Goal: Complete application form: Complete application form

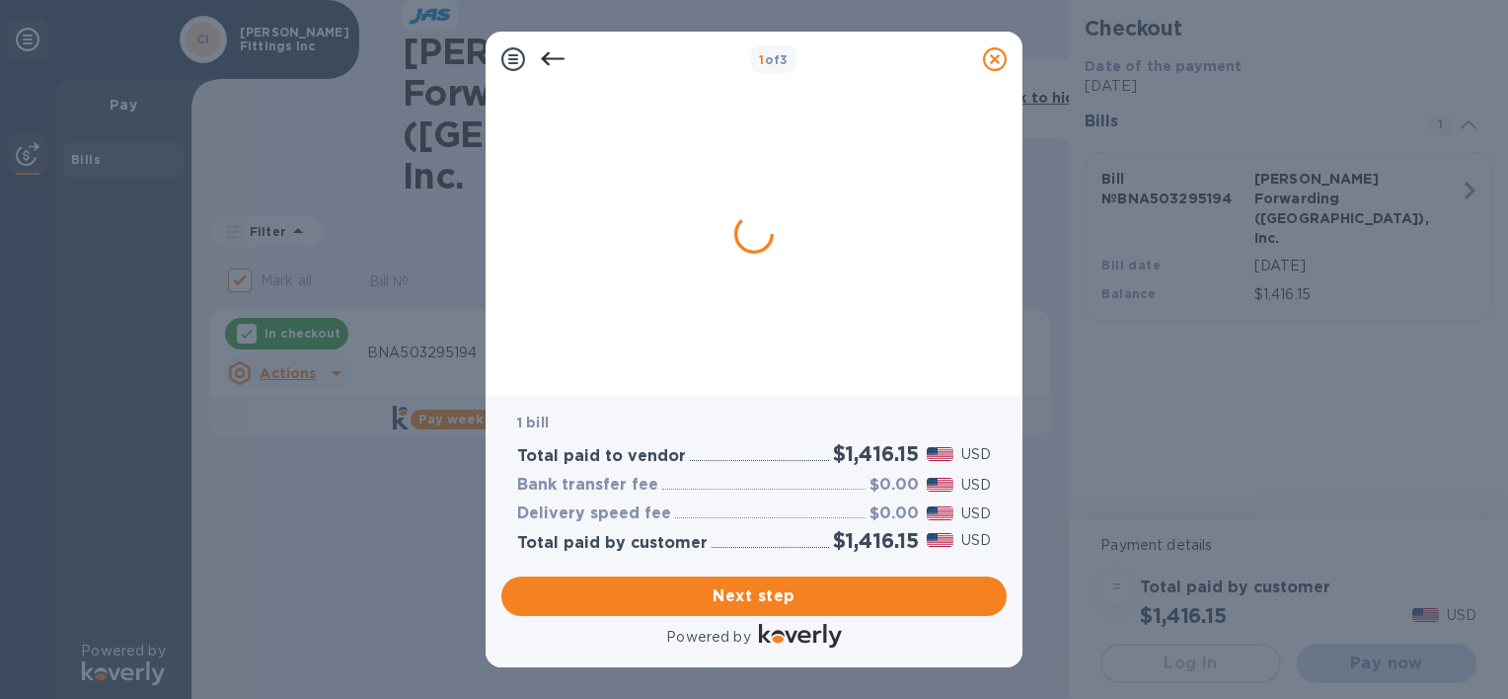
checkbox input "false"
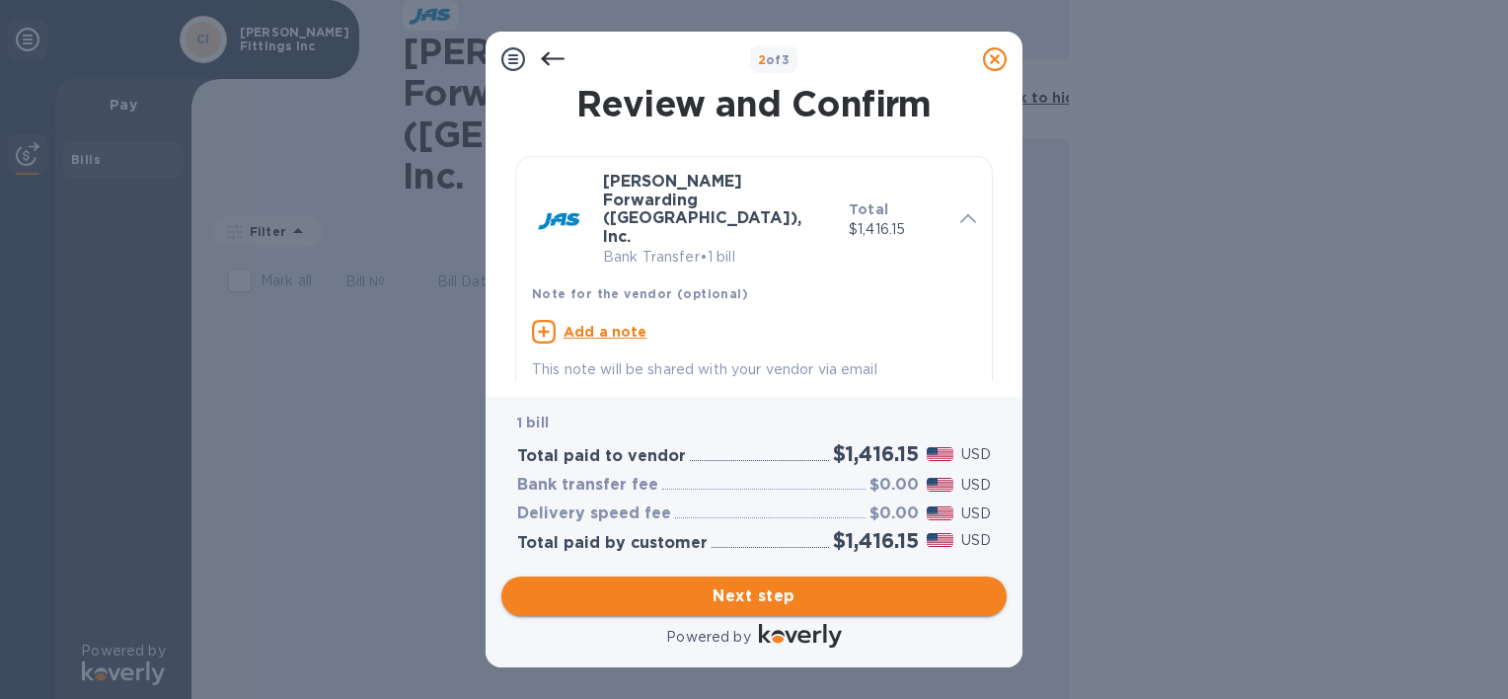
click at [791, 596] on span "Next step" at bounding box center [754, 596] width 474 height 24
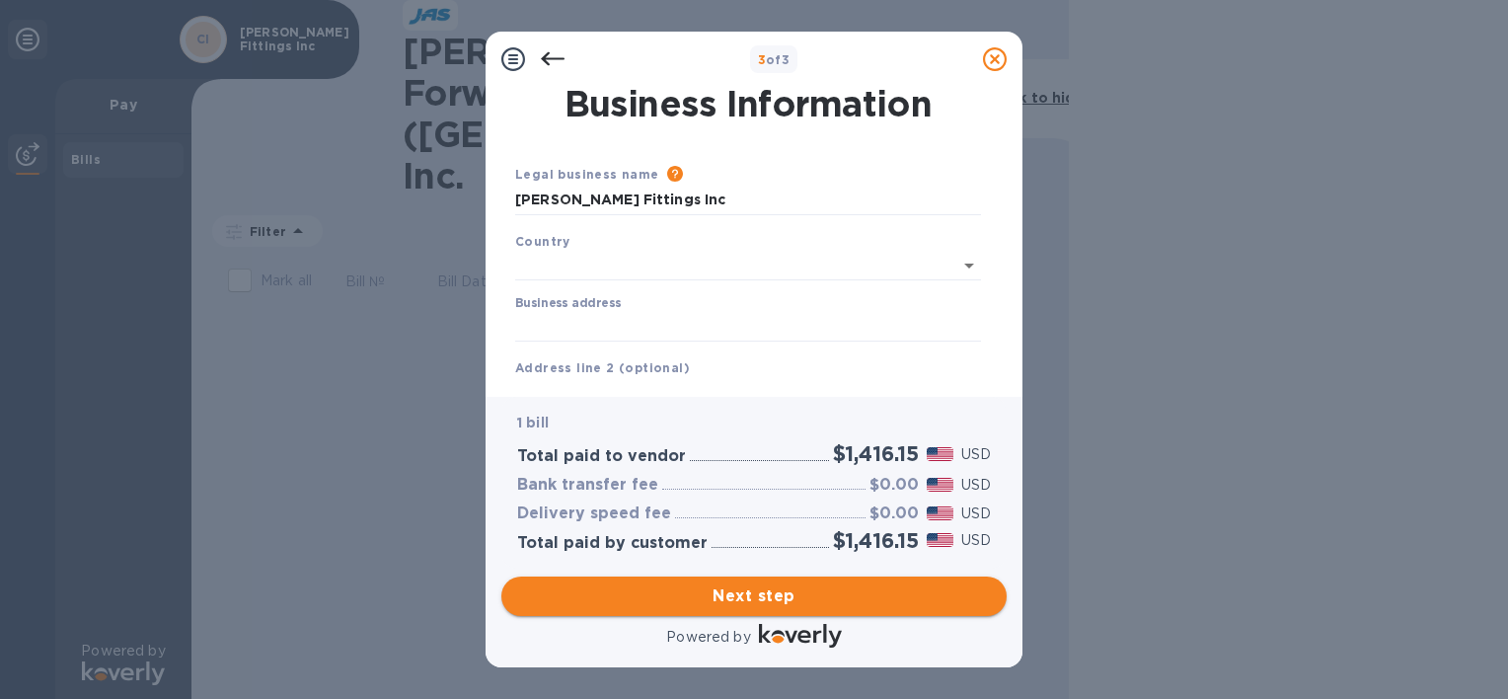
type input "[GEOGRAPHIC_DATA]"
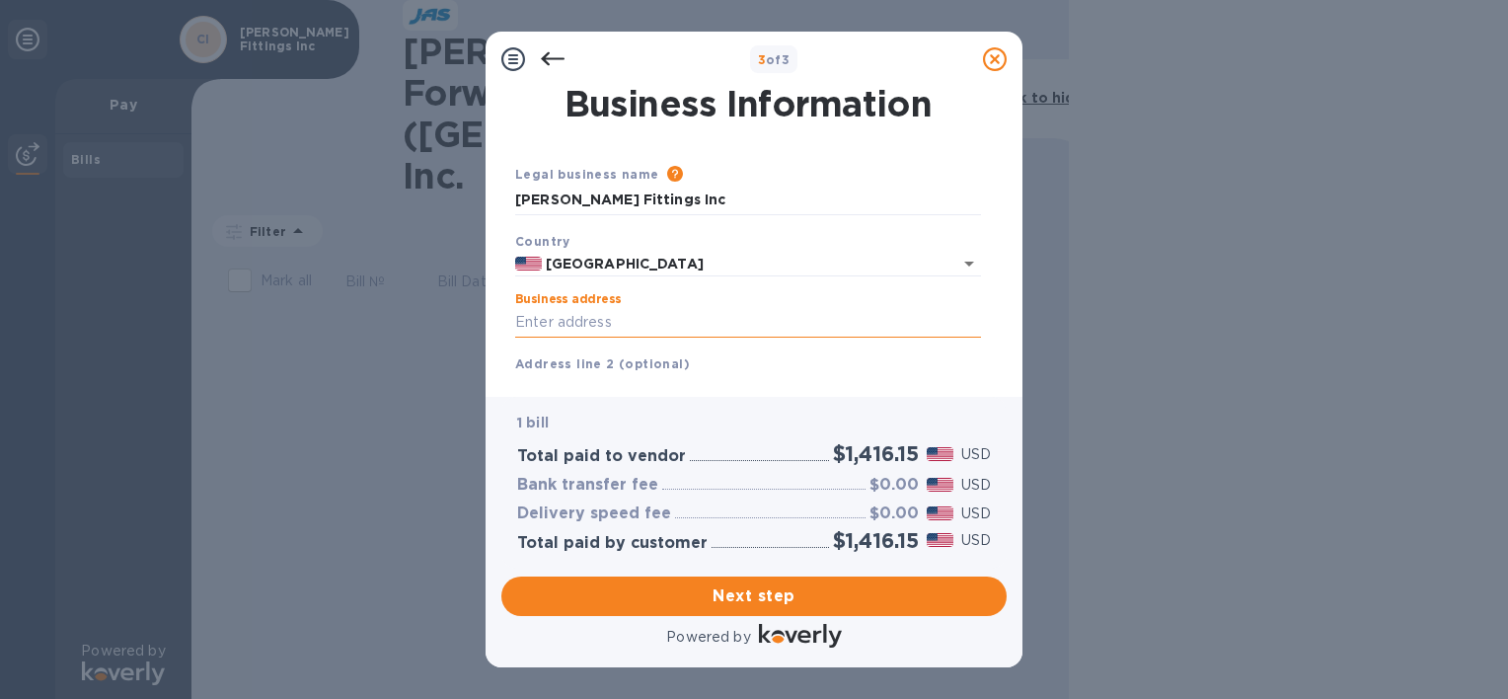
click at [595, 312] on input "Business address" at bounding box center [748, 323] width 466 height 30
type input "[STREET_ADDRESS][US_STATE]"
type input "boyertown"
type input "pa"
type input "19512"
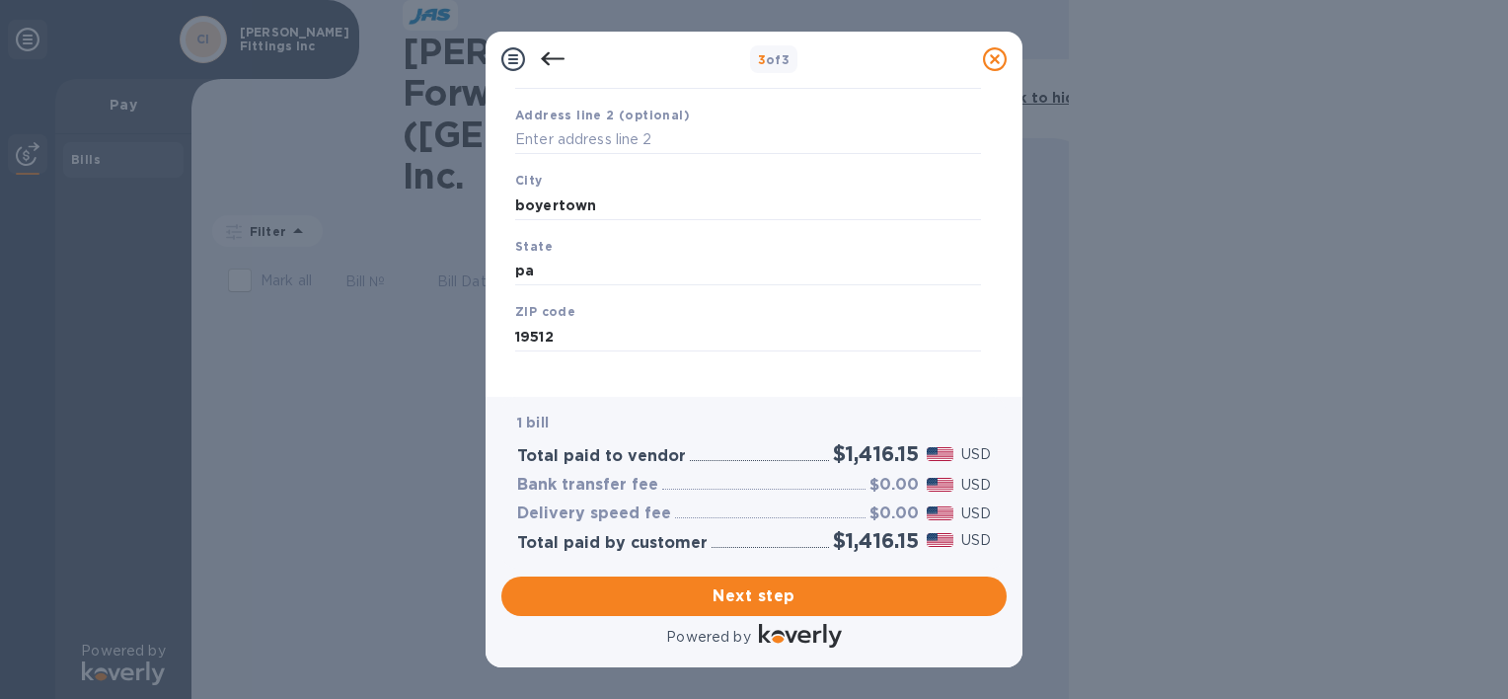
scroll to position [268, 0]
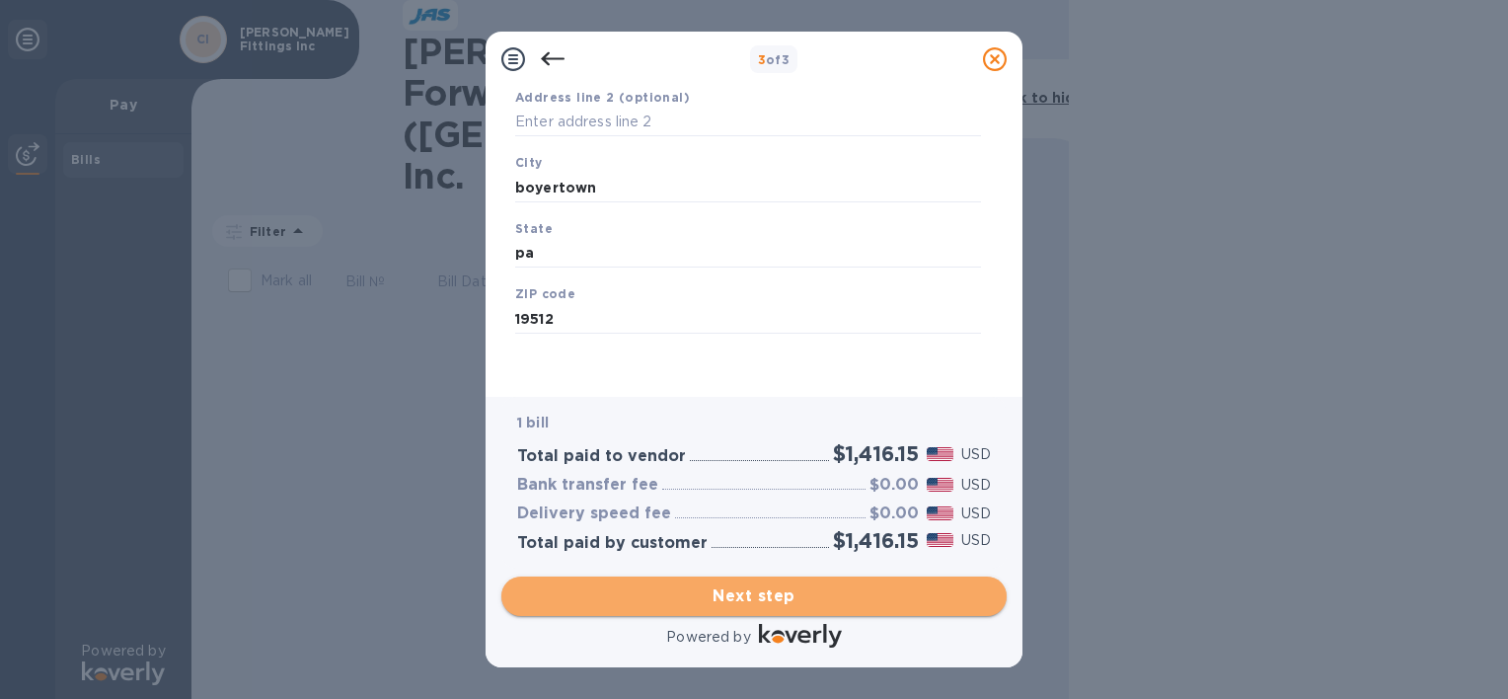
click at [828, 595] on span "Next step" at bounding box center [754, 596] width 474 height 24
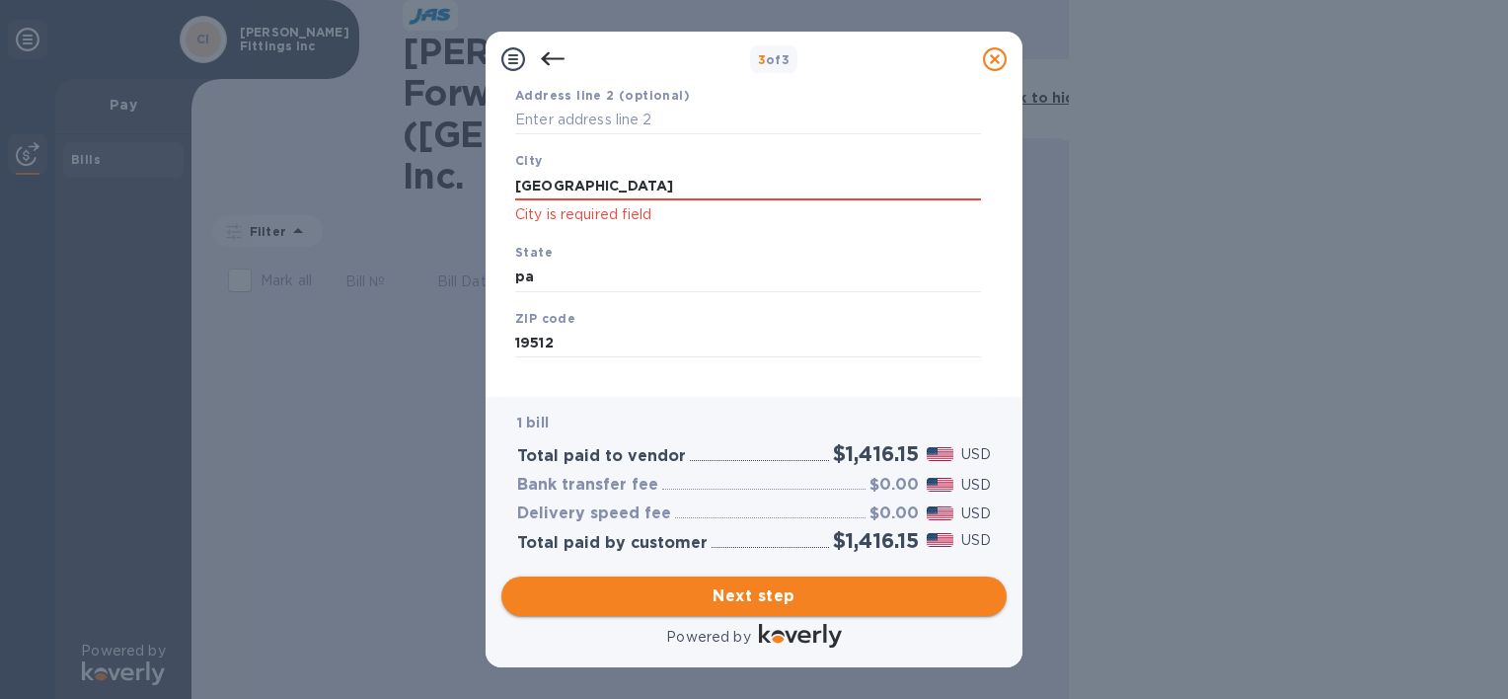
type input "[GEOGRAPHIC_DATA]"
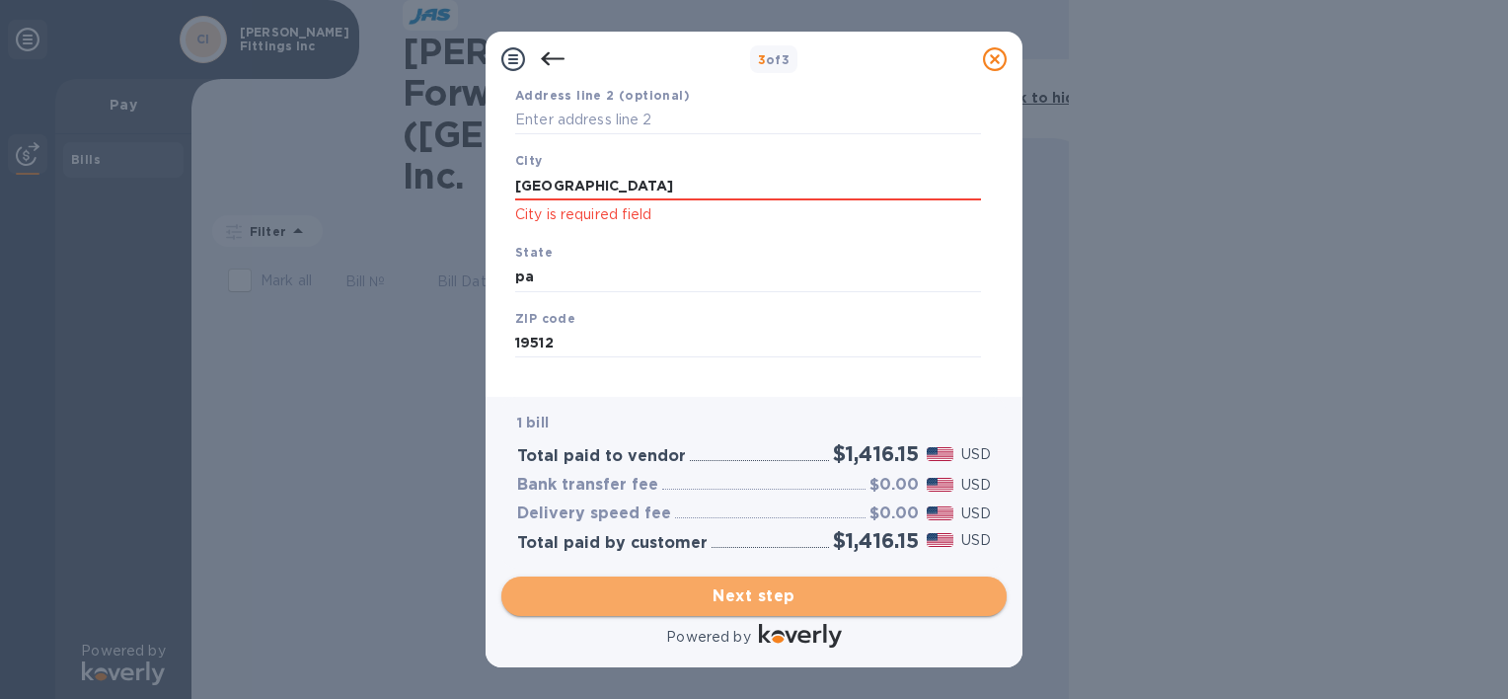
click at [681, 588] on span "Next step" at bounding box center [754, 596] width 474 height 24
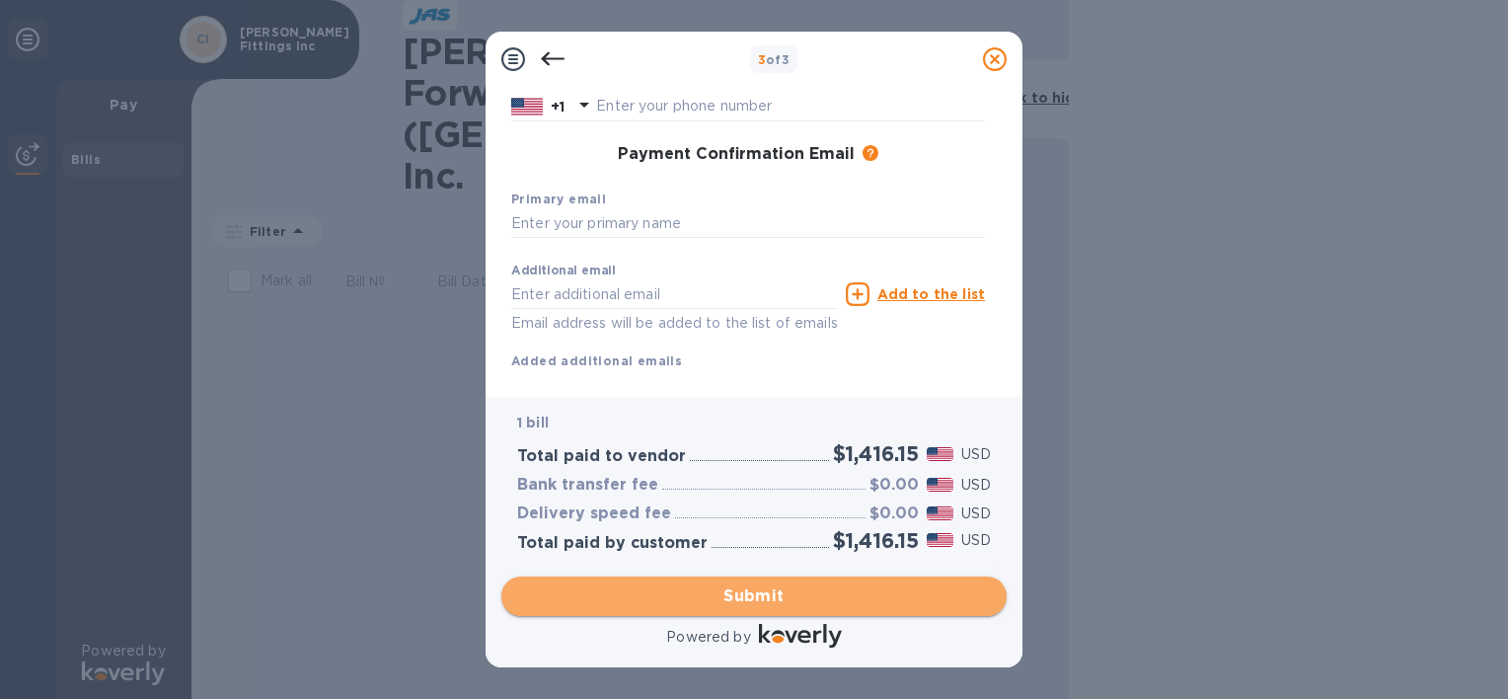
click at [682, 585] on span "Submit" at bounding box center [754, 596] width 474 height 24
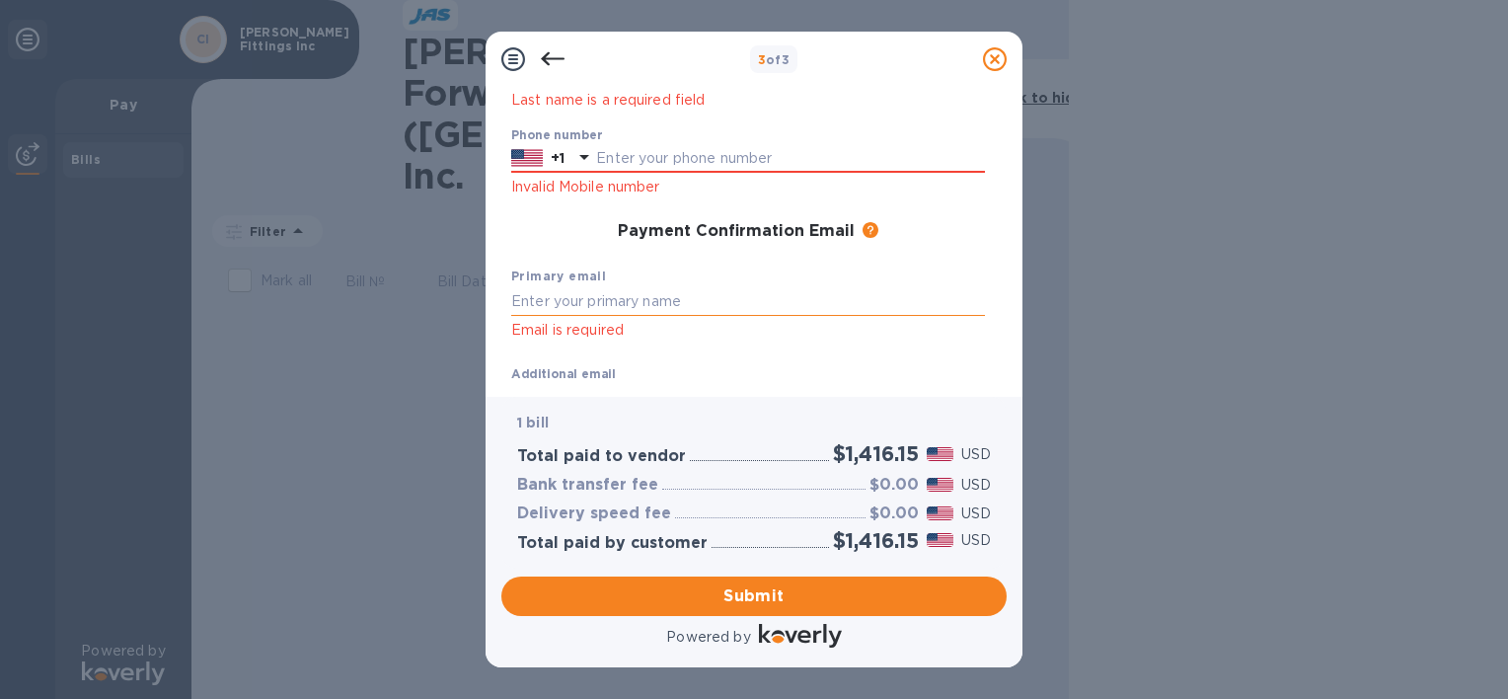
click at [670, 305] on input "text" at bounding box center [748, 301] width 474 height 30
type input "[EMAIL_ADDRESS][DOMAIN_NAME]"
type input "Kym"
type input "[PERSON_NAME]"
type input "6103676916"
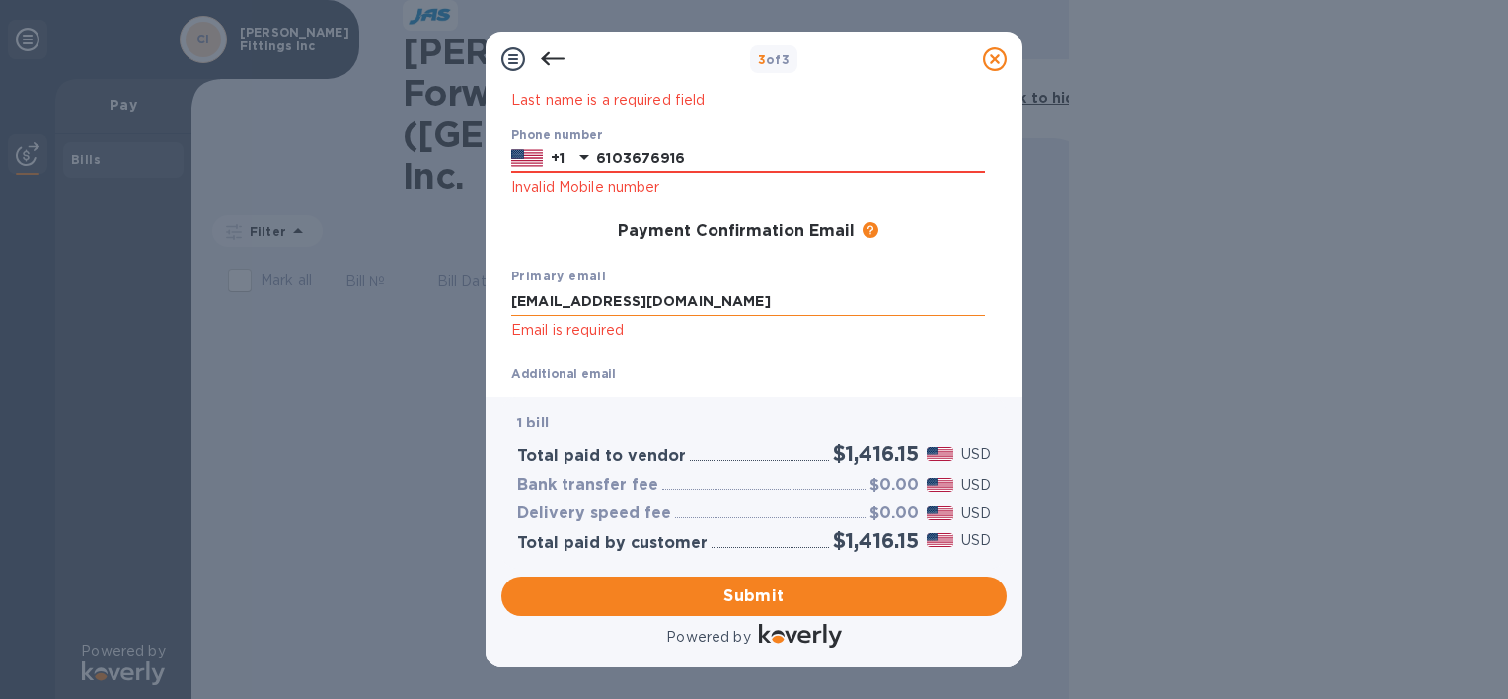
type input "[EMAIL_ADDRESS][DOMAIN_NAME]"
click at [719, 595] on span "Submit" at bounding box center [754, 596] width 474 height 24
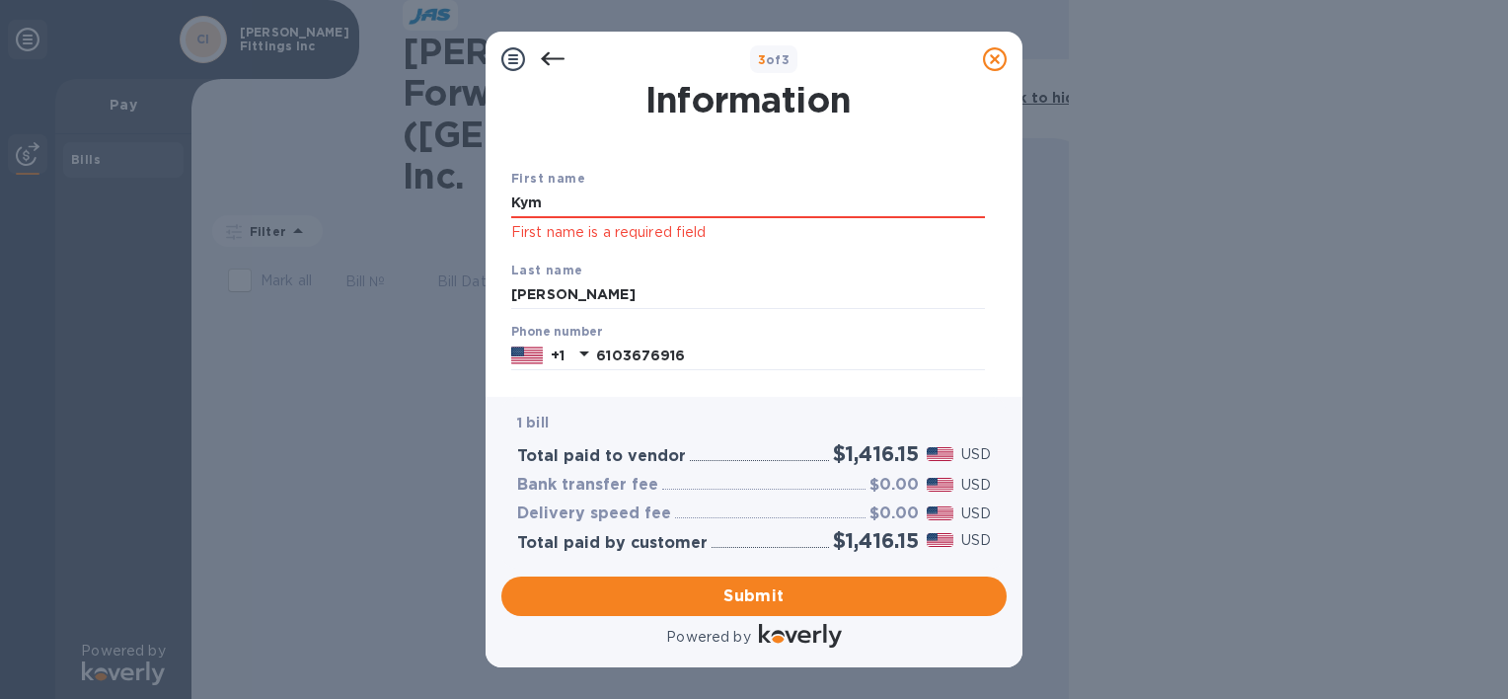
scroll to position [0, 0]
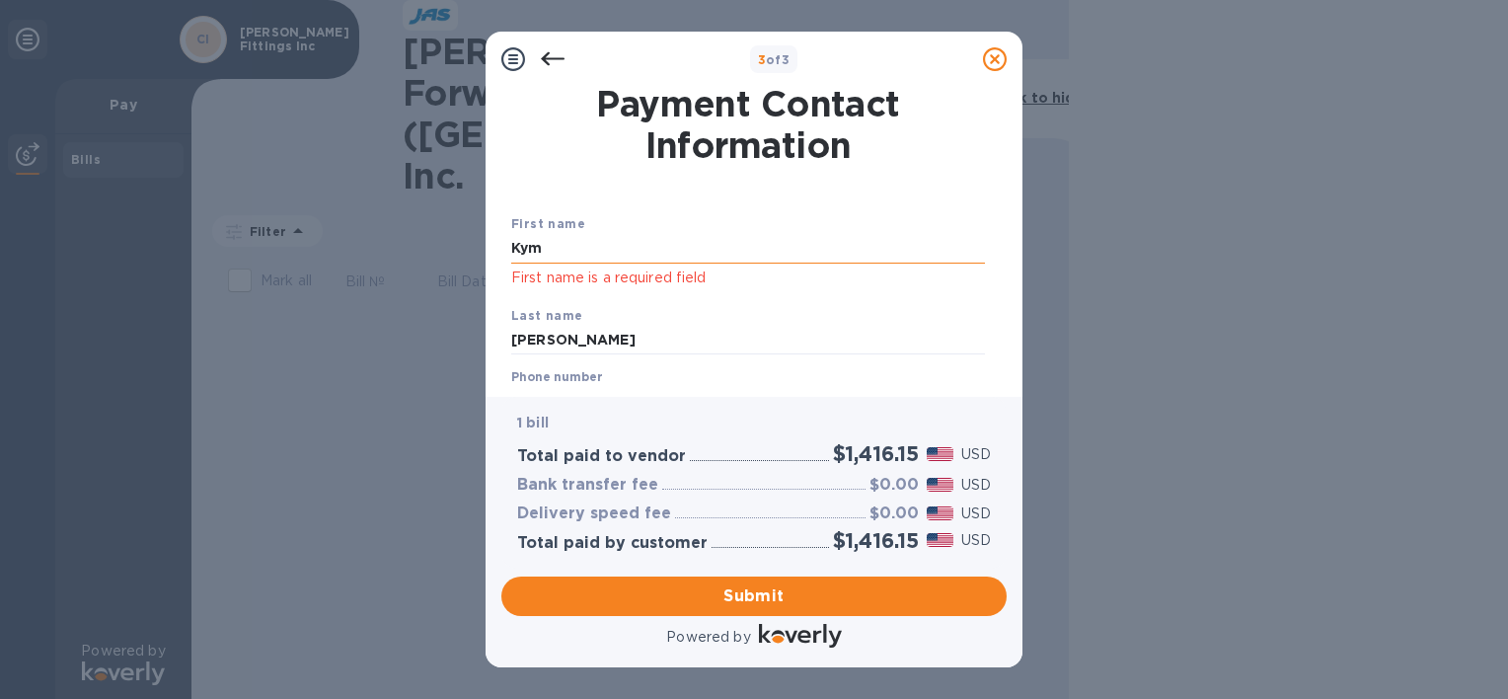
click at [675, 246] on input "Kym" at bounding box center [748, 249] width 474 height 30
type input "kym"
type input "[PERSON_NAME]"
drag, startPoint x: 998, startPoint y: 199, endPoint x: 998, endPoint y: 245, distance: 45.4
click at [998, 245] on div "Payment Contact Information First name [PERSON_NAME] First name is a required f…" at bounding box center [753, 234] width 505 height 294
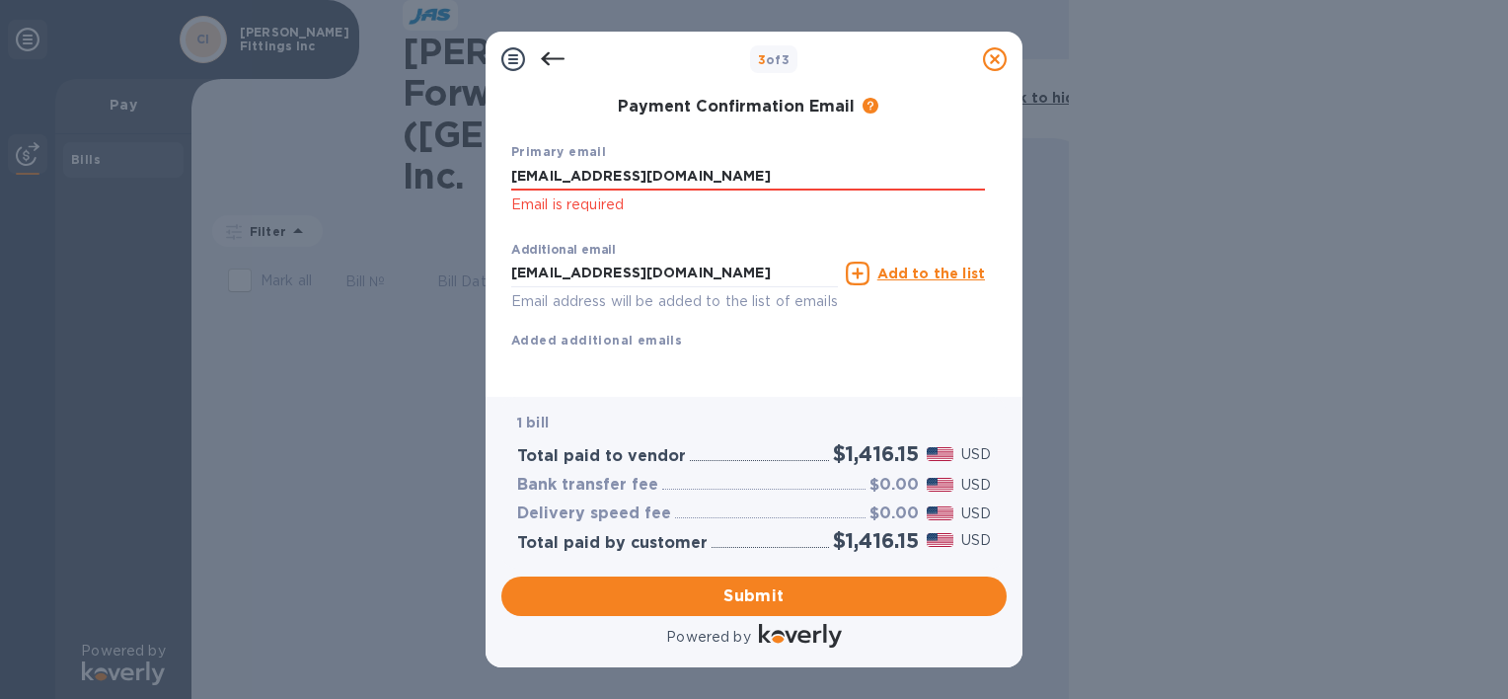
scroll to position [367, 0]
drag, startPoint x: 726, startPoint y: 247, endPoint x: 182, endPoint y: 185, distance: 548.2
click at [182, 185] on div "3 of 3 Payment Contact Information First name [PERSON_NAME] First name is a req…" at bounding box center [754, 349] width 1508 height 699
drag, startPoint x: 1007, startPoint y: 295, endPoint x: 995, endPoint y: 376, distance: 81.9
click at [999, 372] on div "Payment Contact Information First name [PERSON_NAME] First name is a required f…" at bounding box center [753, 242] width 537 height 310
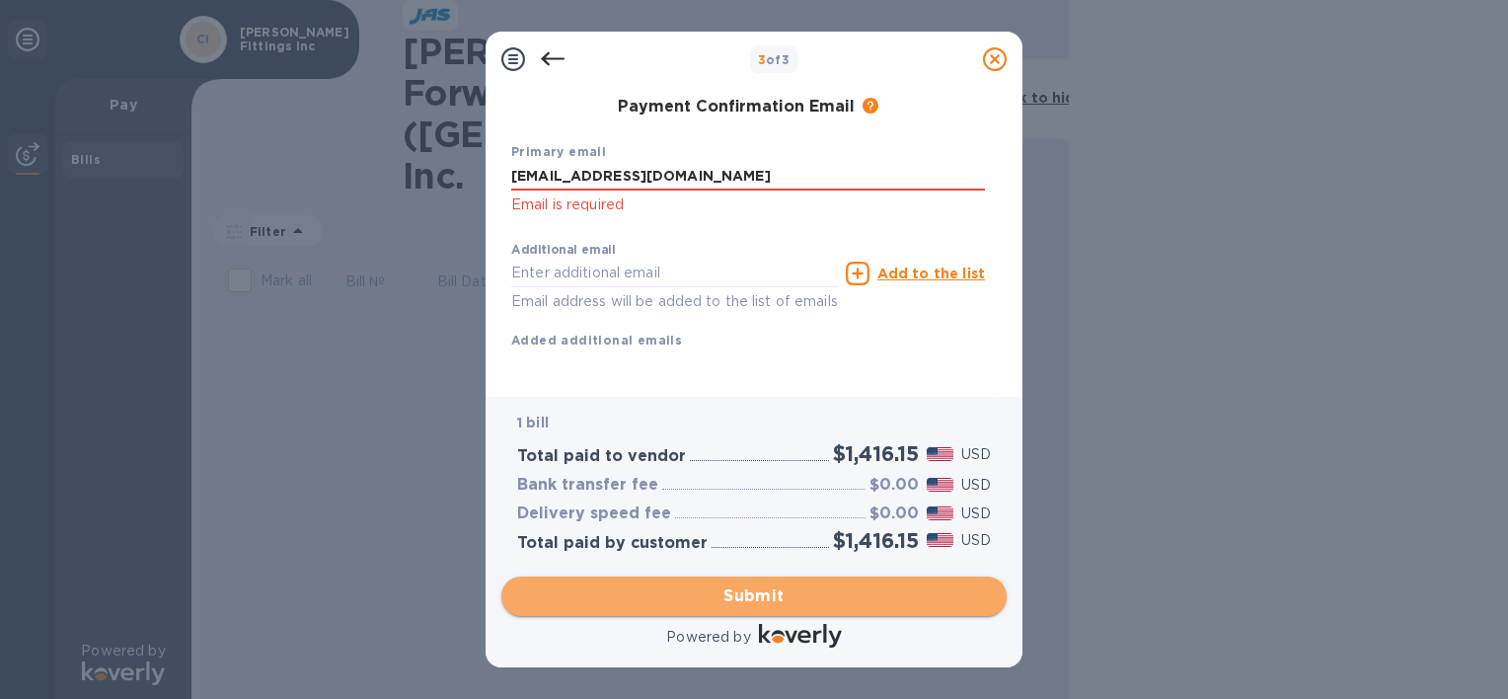
click at [857, 585] on span "Submit" at bounding box center [754, 596] width 474 height 24
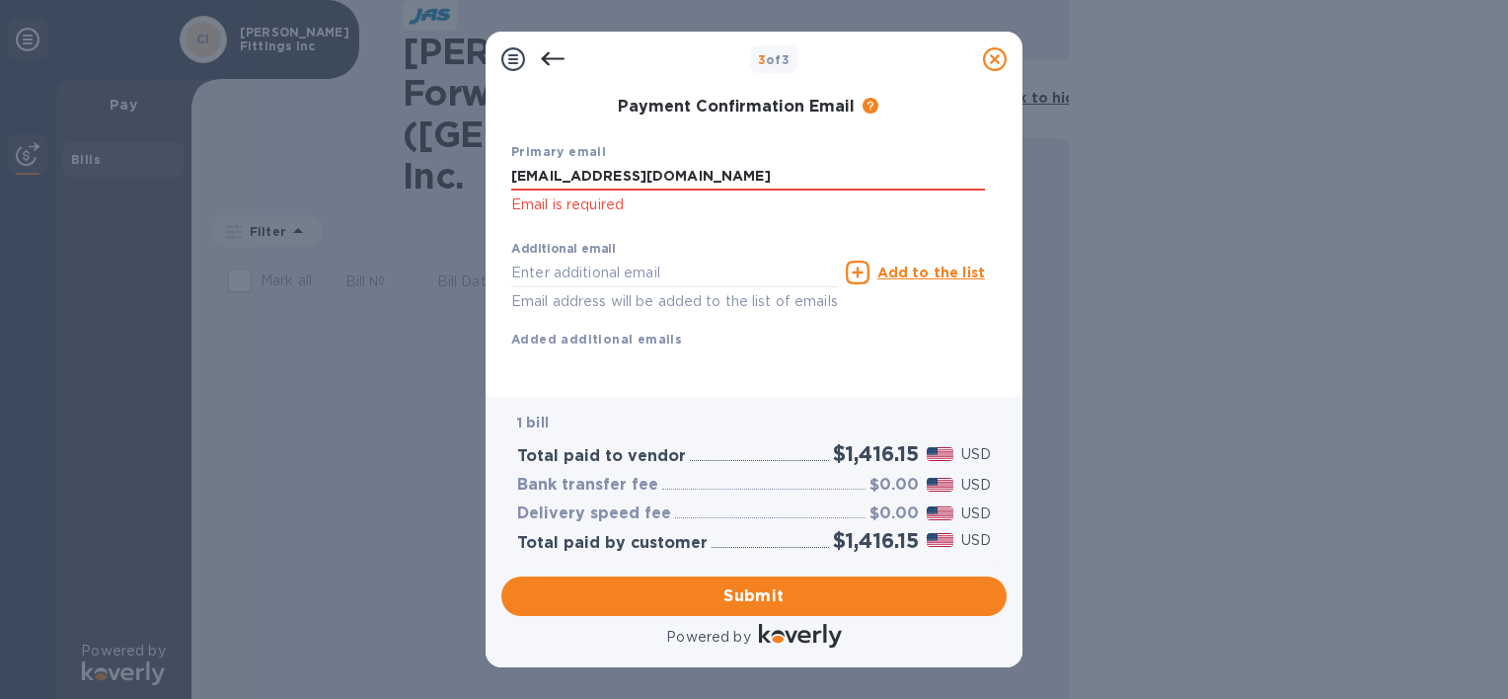
scroll to position [340, 0]
click at [710, 162] on input "[EMAIL_ADDRESS][DOMAIN_NAME]" at bounding box center [748, 177] width 474 height 30
type input "[EMAIL_ADDRESS][DOMAIN_NAME]"
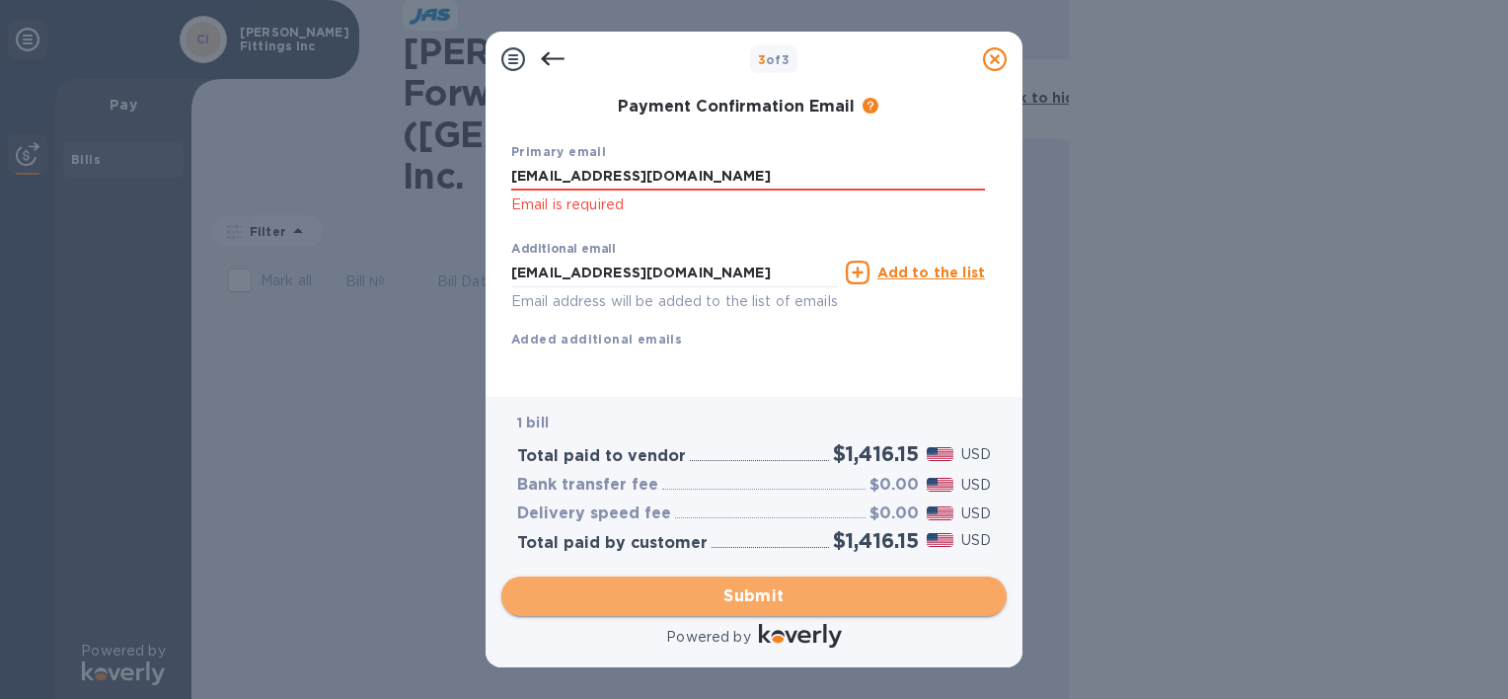
click at [770, 588] on span "Submit" at bounding box center [754, 596] width 474 height 24
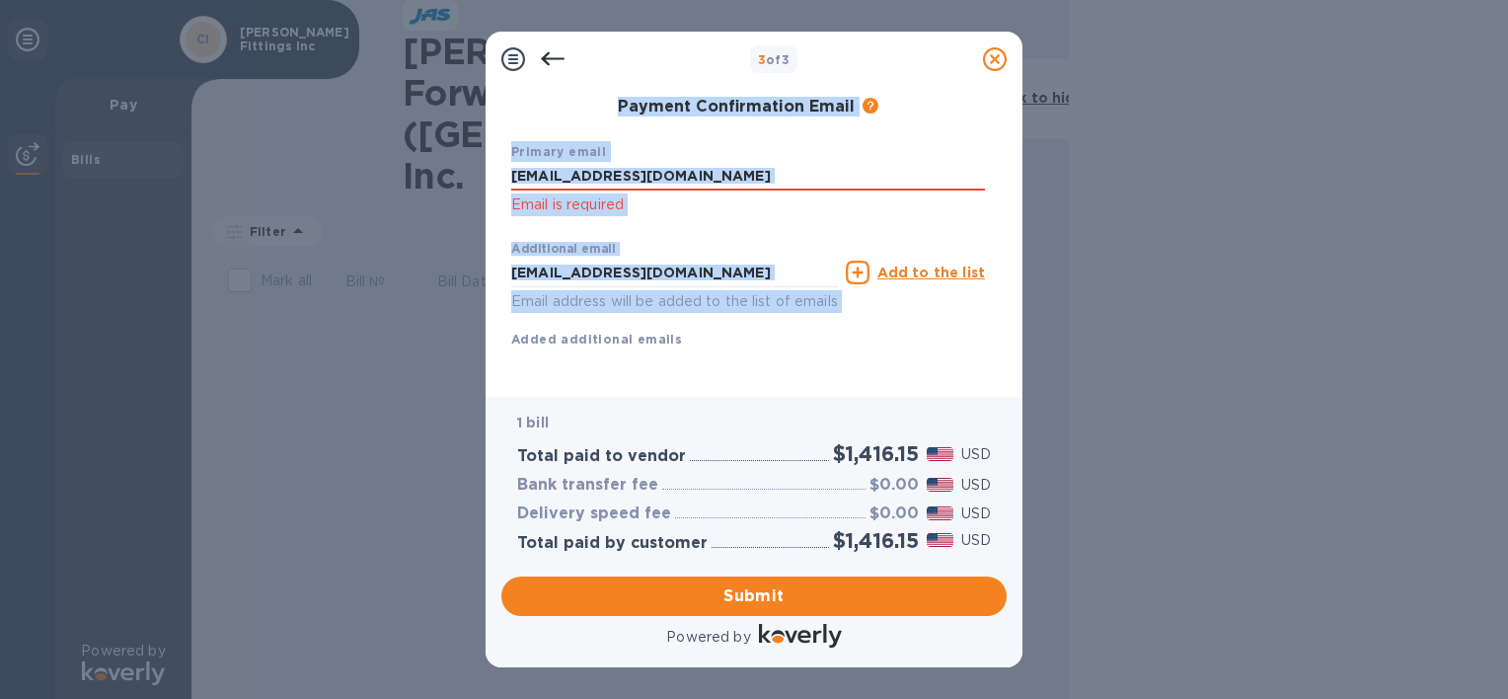
drag, startPoint x: 1006, startPoint y: 304, endPoint x: 1024, endPoint y: 75, distance: 229.7
click at [1024, 75] on div "3 of 3 Payment Contact Information First name [PERSON_NAME] Last name [PERSON_N…" at bounding box center [754, 349] width 1508 height 699
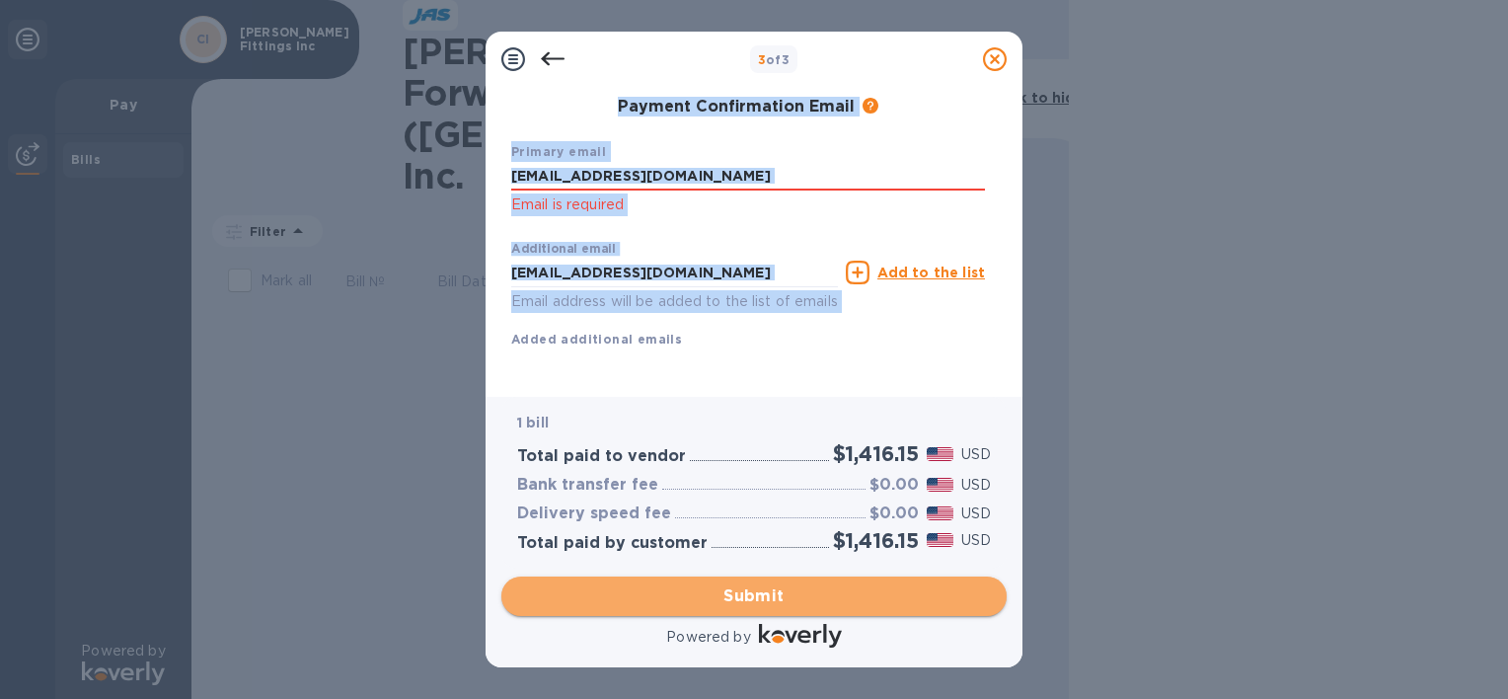
click at [738, 584] on span "Submit" at bounding box center [754, 596] width 474 height 24
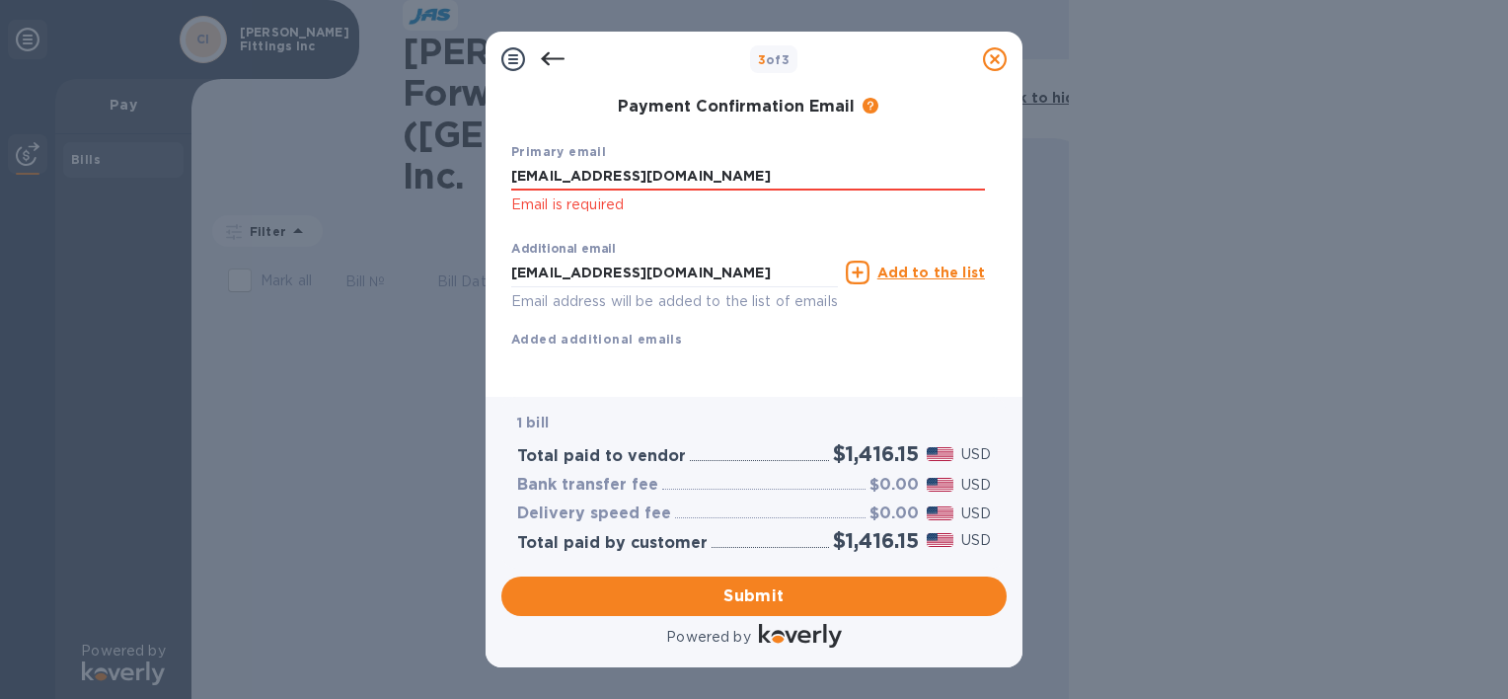
click at [551, 58] on icon at bounding box center [553, 59] width 24 height 14
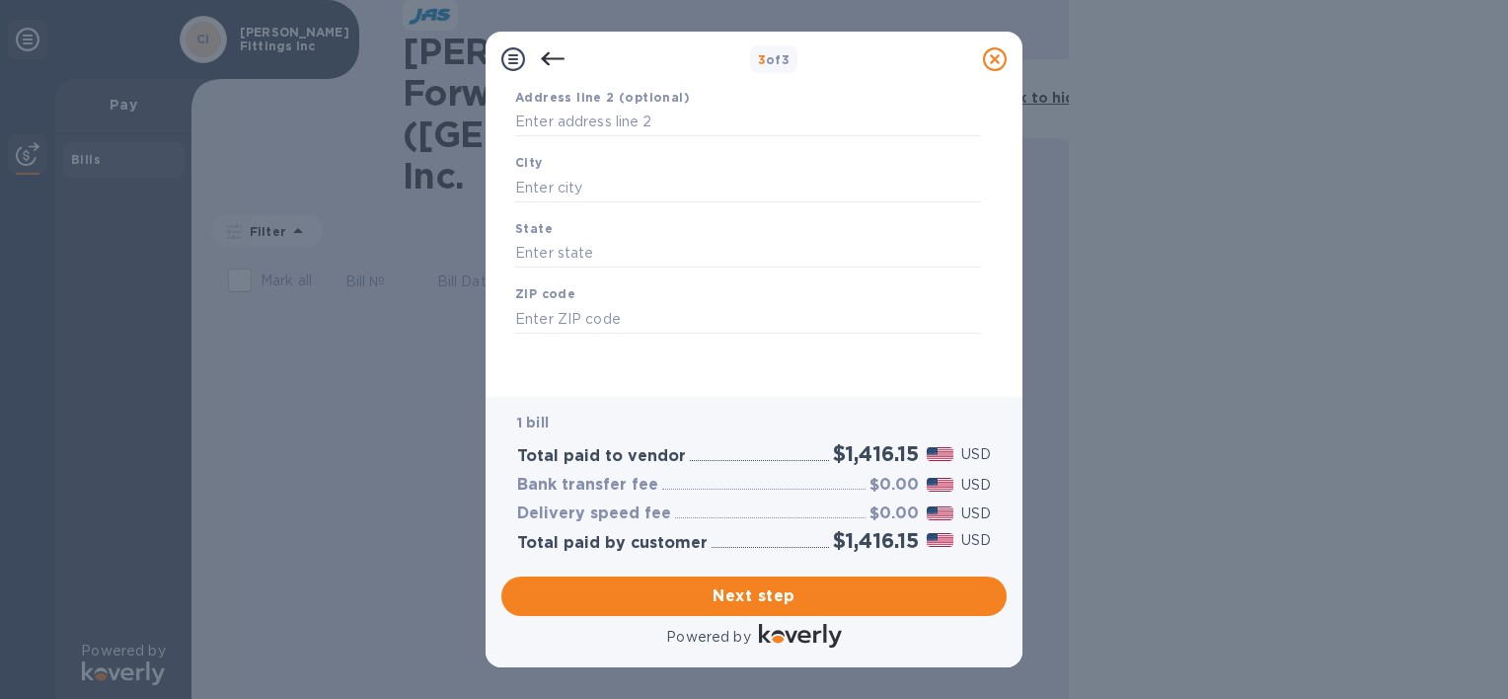
scroll to position [0, 0]
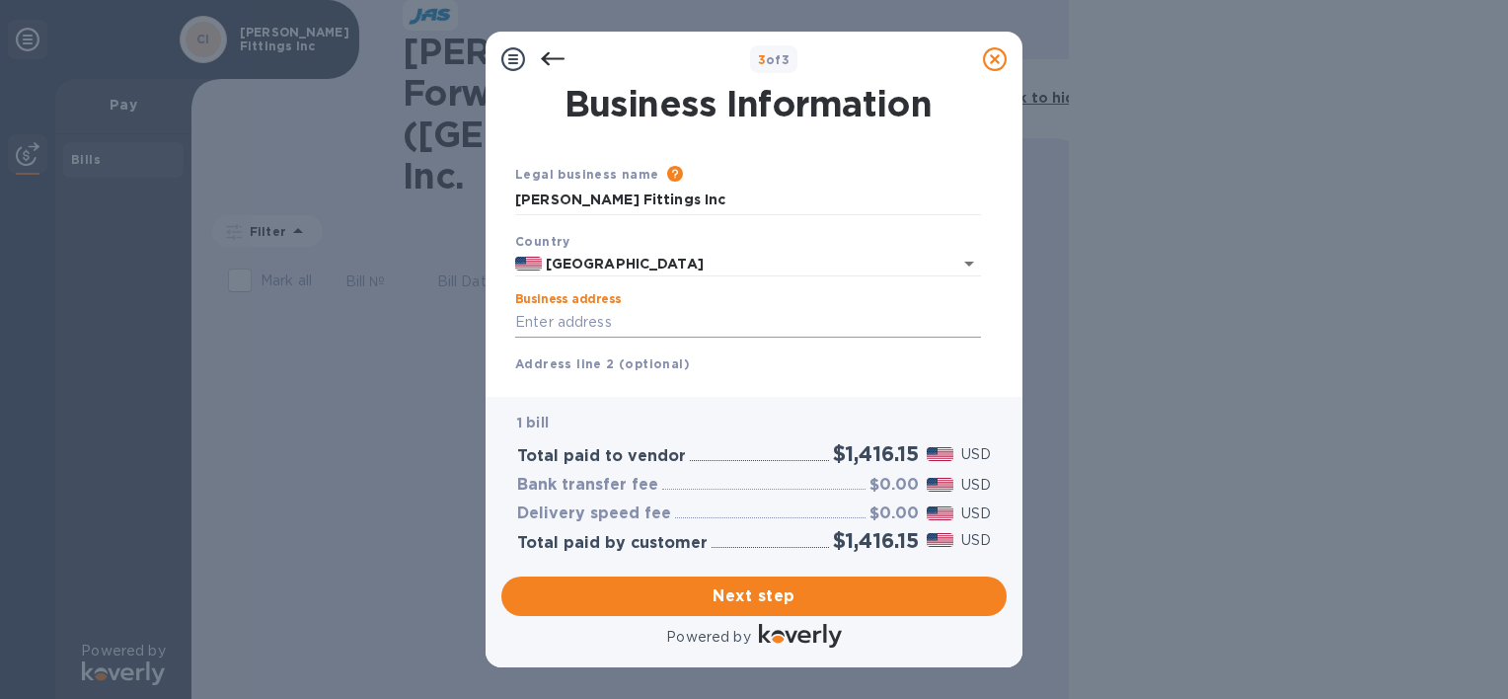
click at [588, 312] on input "Business address" at bounding box center [748, 323] width 466 height 30
type input "[STREET_ADDRESS][US_STATE]"
type input "boyertown"
type input "pa"
type input "19512"
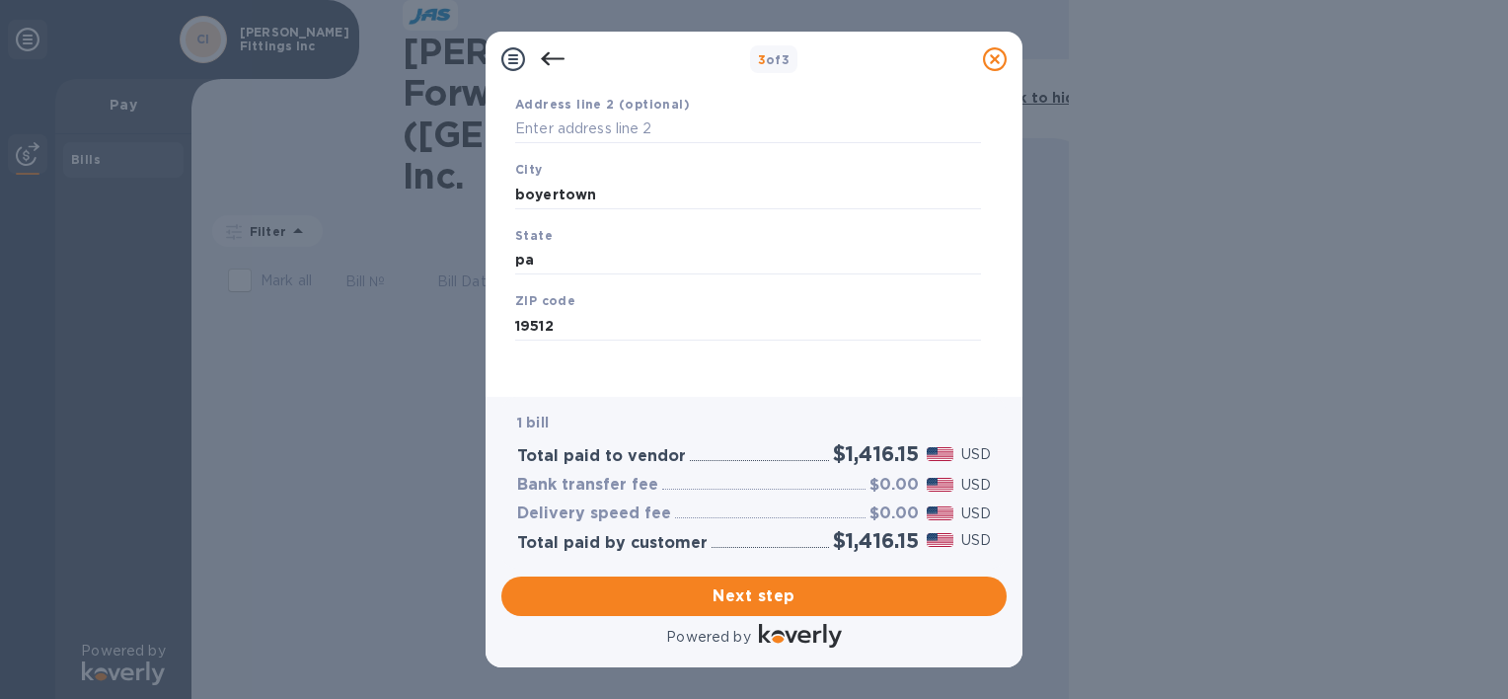
scroll to position [268, 0]
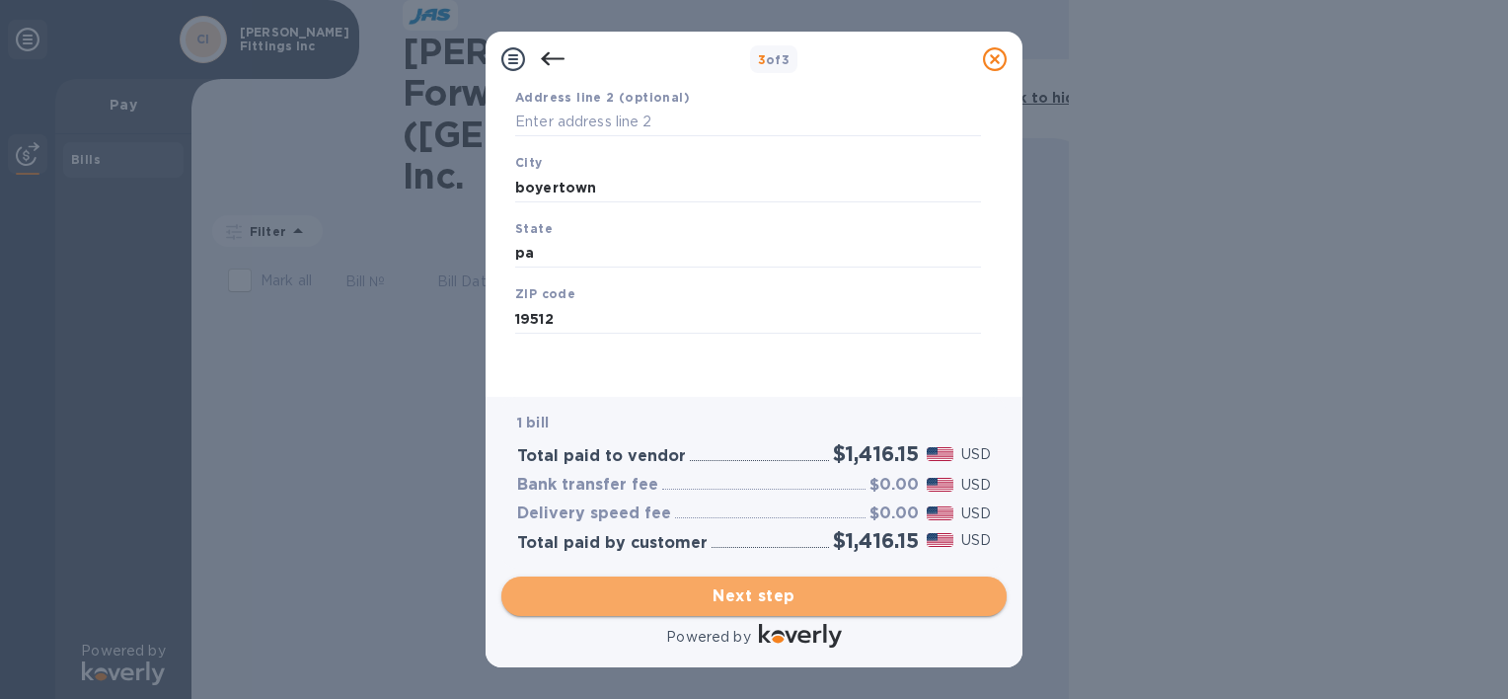
click at [819, 584] on span "Next step" at bounding box center [754, 596] width 474 height 24
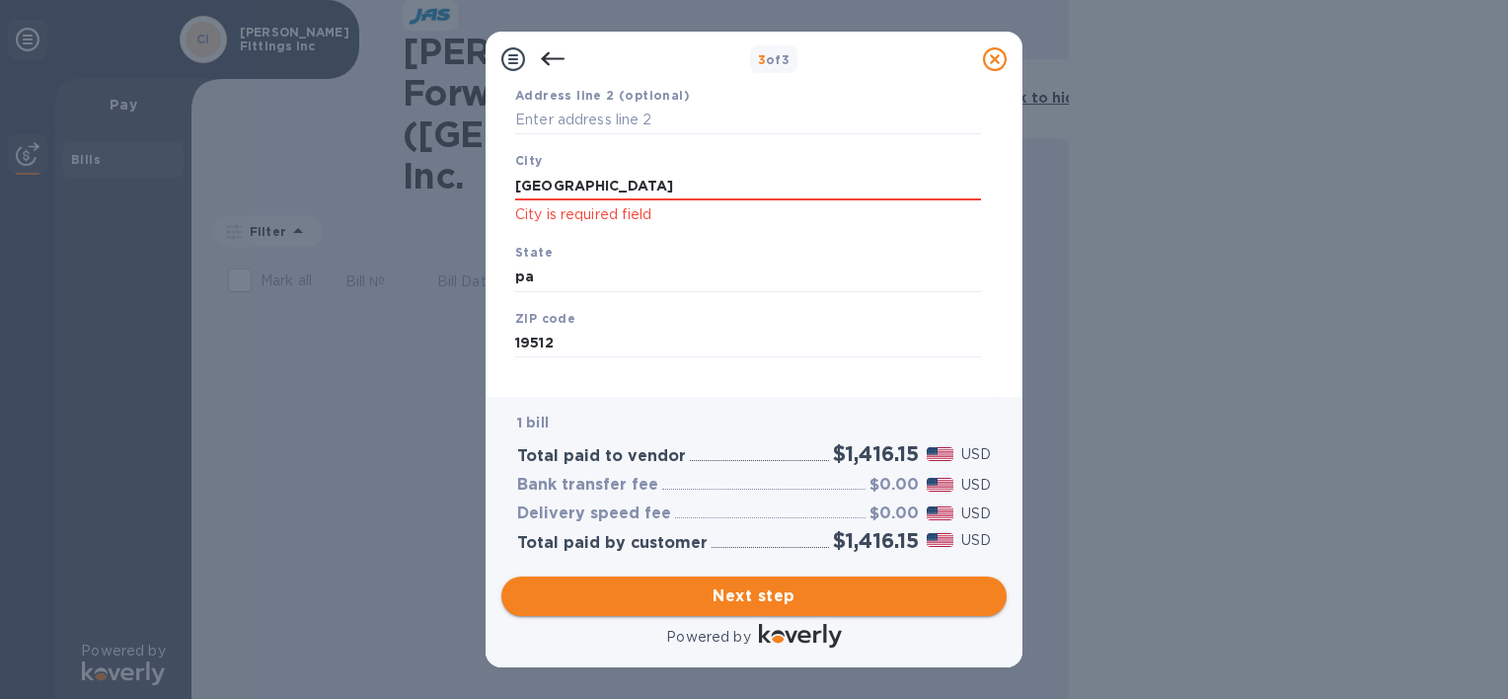
type input "[GEOGRAPHIC_DATA]"
click at [724, 595] on span "Next step" at bounding box center [754, 596] width 474 height 24
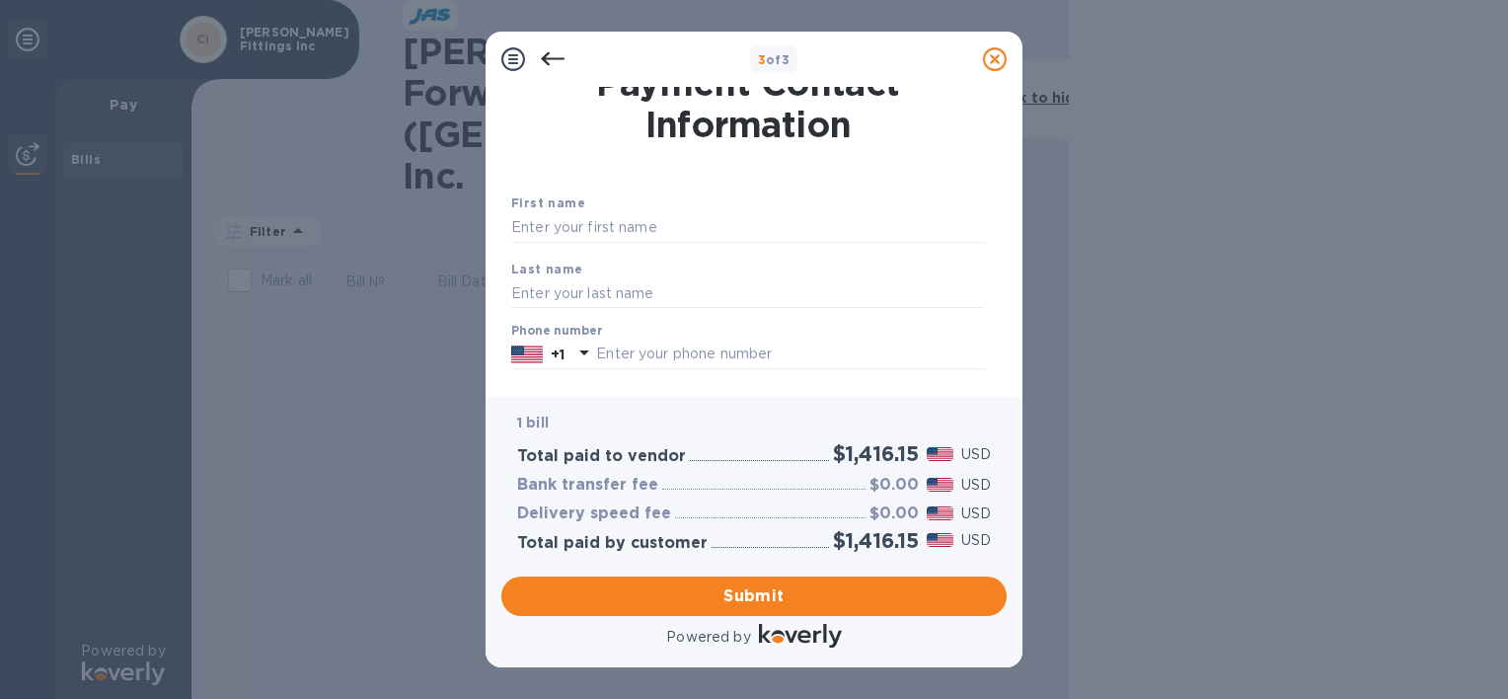
scroll to position [0, 0]
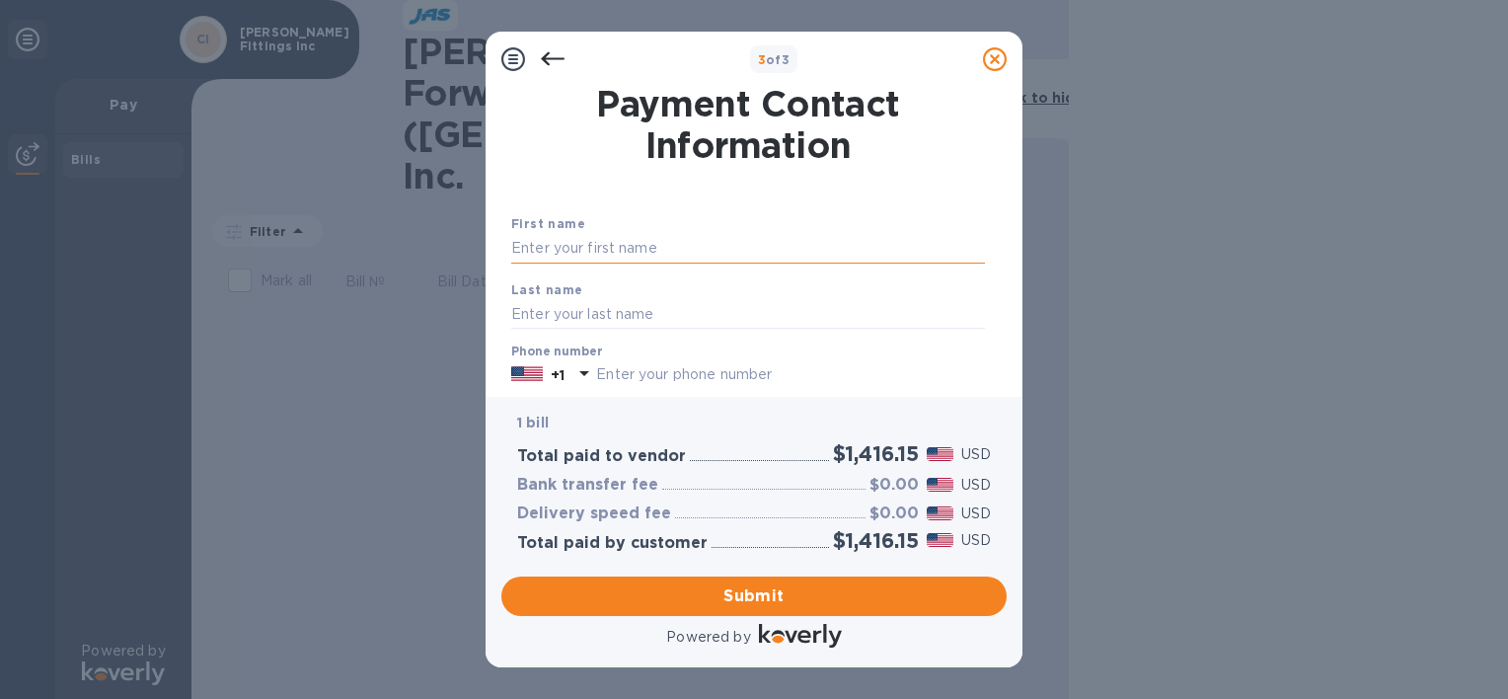
click at [706, 241] on input "text" at bounding box center [748, 249] width 474 height 30
type input "Kym"
type input "[PERSON_NAME]"
type input "6103676916"
type input "[EMAIL_ADDRESS][DOMAIN_NAME]"
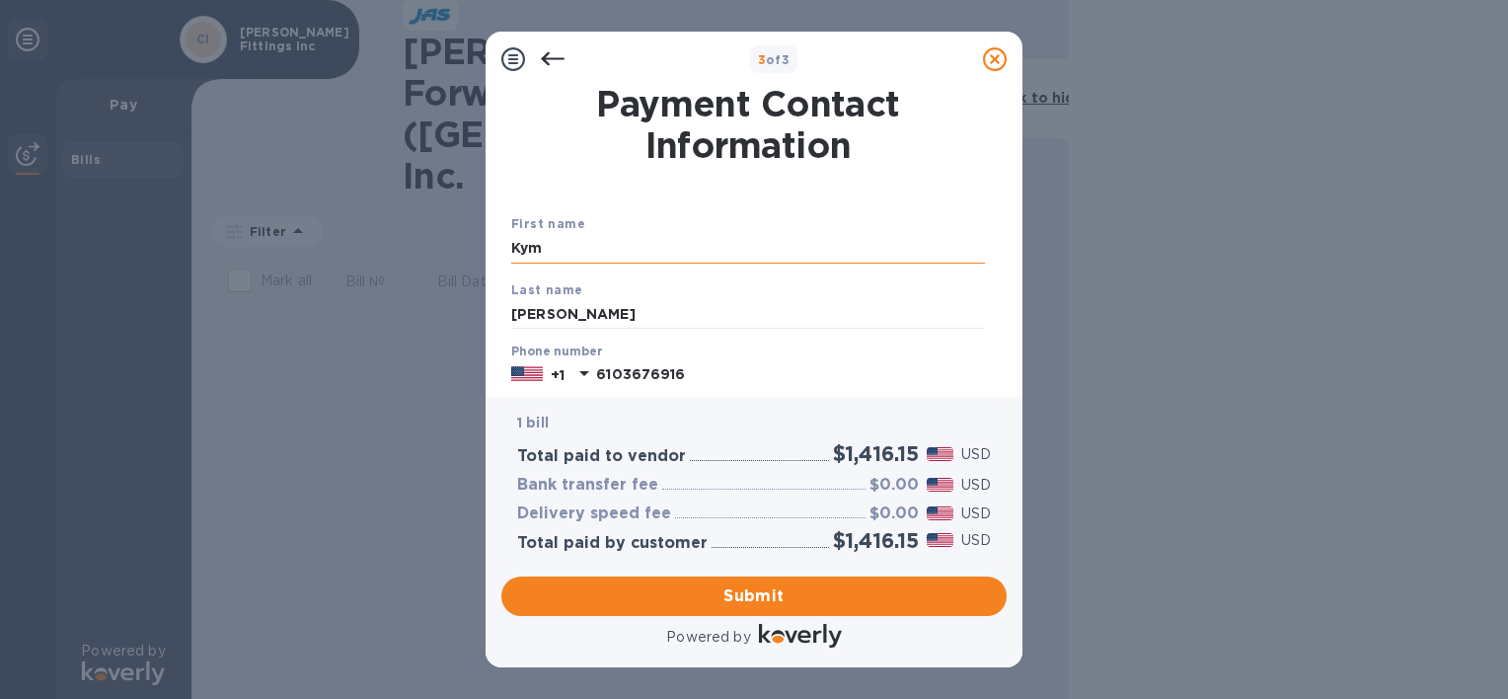
type input "[EMAIL_ADDRESS][DOMAIN_NAME]"
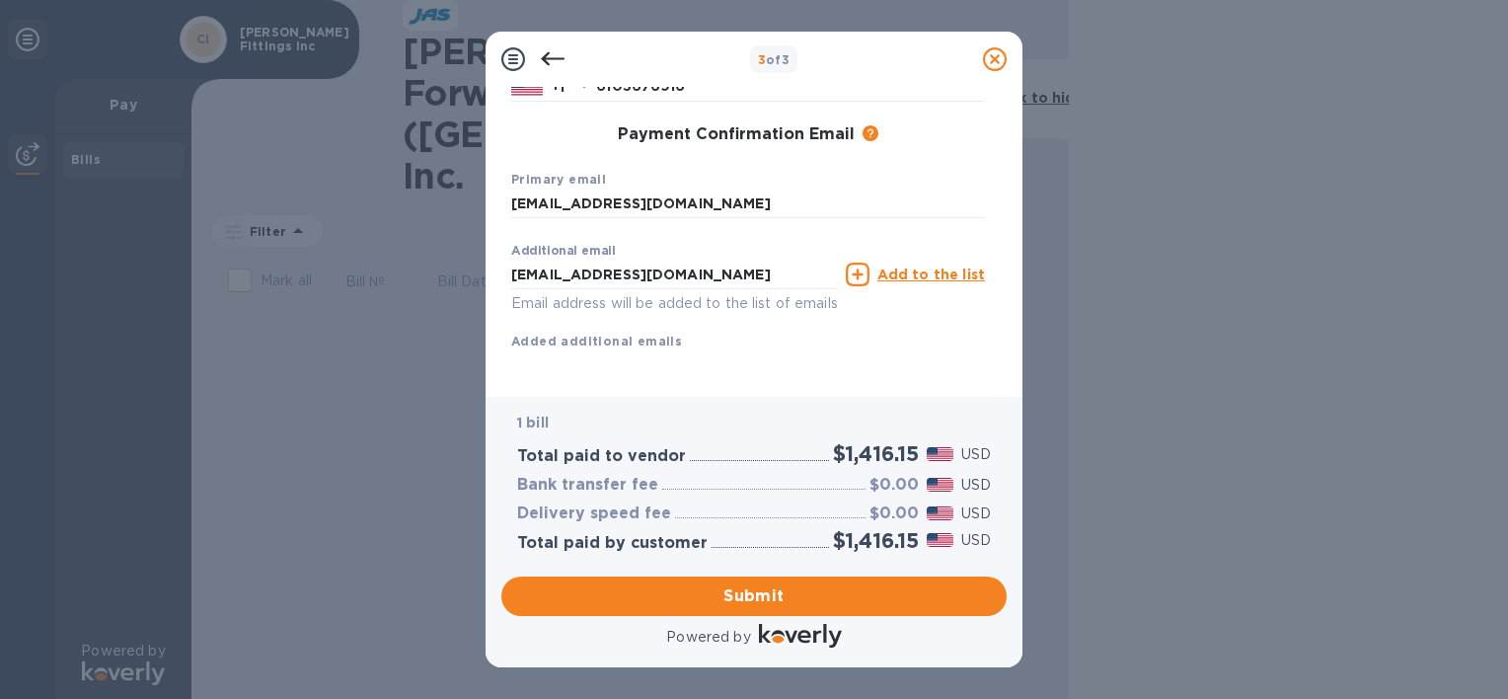
scroll to position [315, 0]
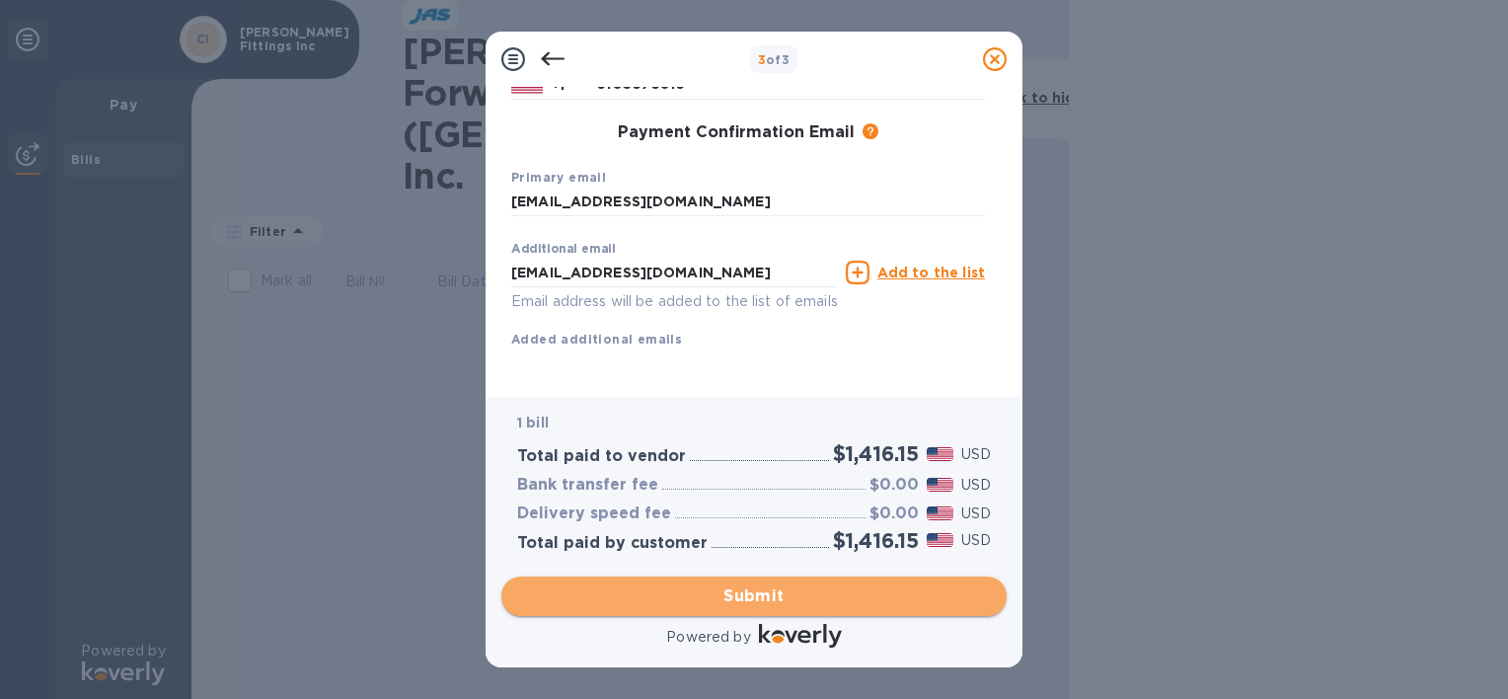
click at [804, 598] on span "Submit" at bounding box center [754, 596] width 474 height 24
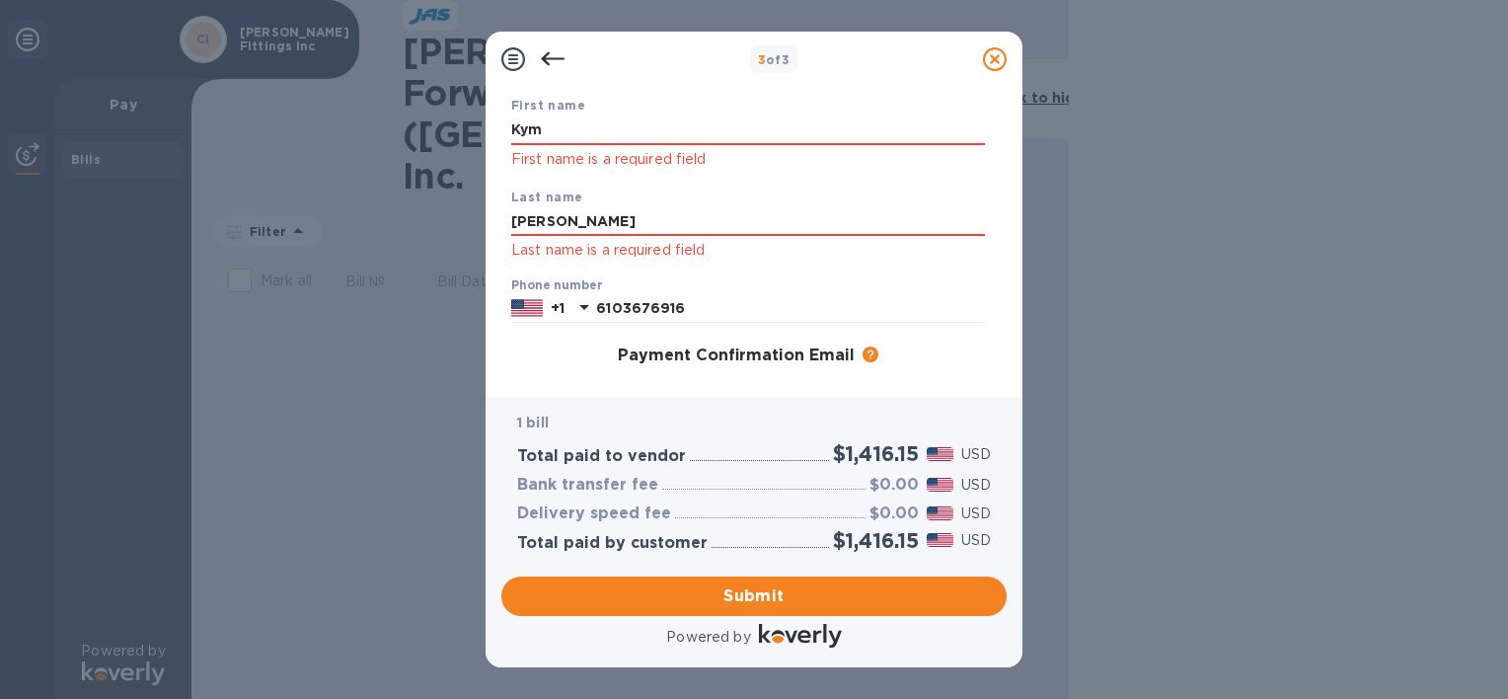
scroll to position [0, 0]
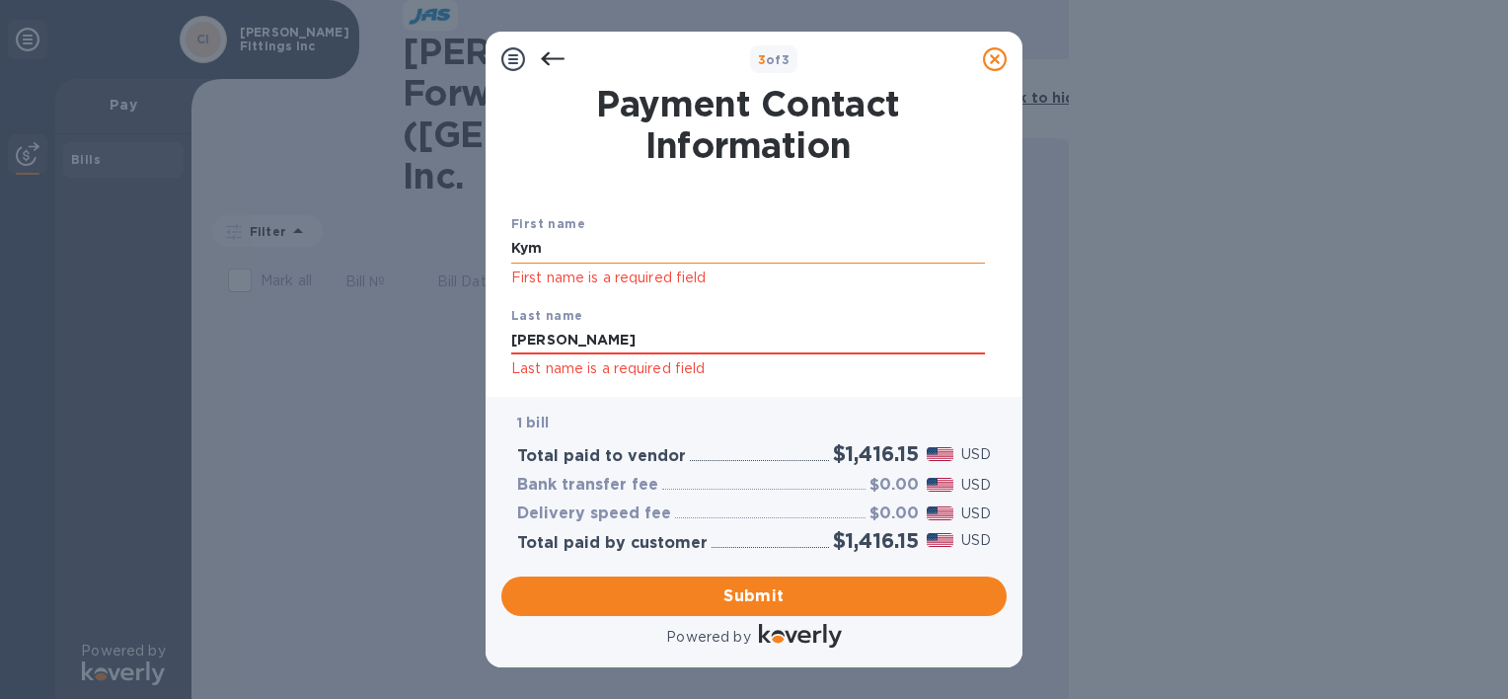
click at [585, 243] on input "Kym" at bounding box center [748, 249] width 474 height 30
drag, startPoint x: 543, startPoint y: 240, endPoint x: 397, endPoint y: 225, distance: 146.8
click at [397, 225] on div "3 of 3 Payment Contact Information First name [PERSON_NAME] First name is a req…" at bounding box center [754, 349] width 1508 height 699
type input "kym"
type input "[PERSON_NAME]"
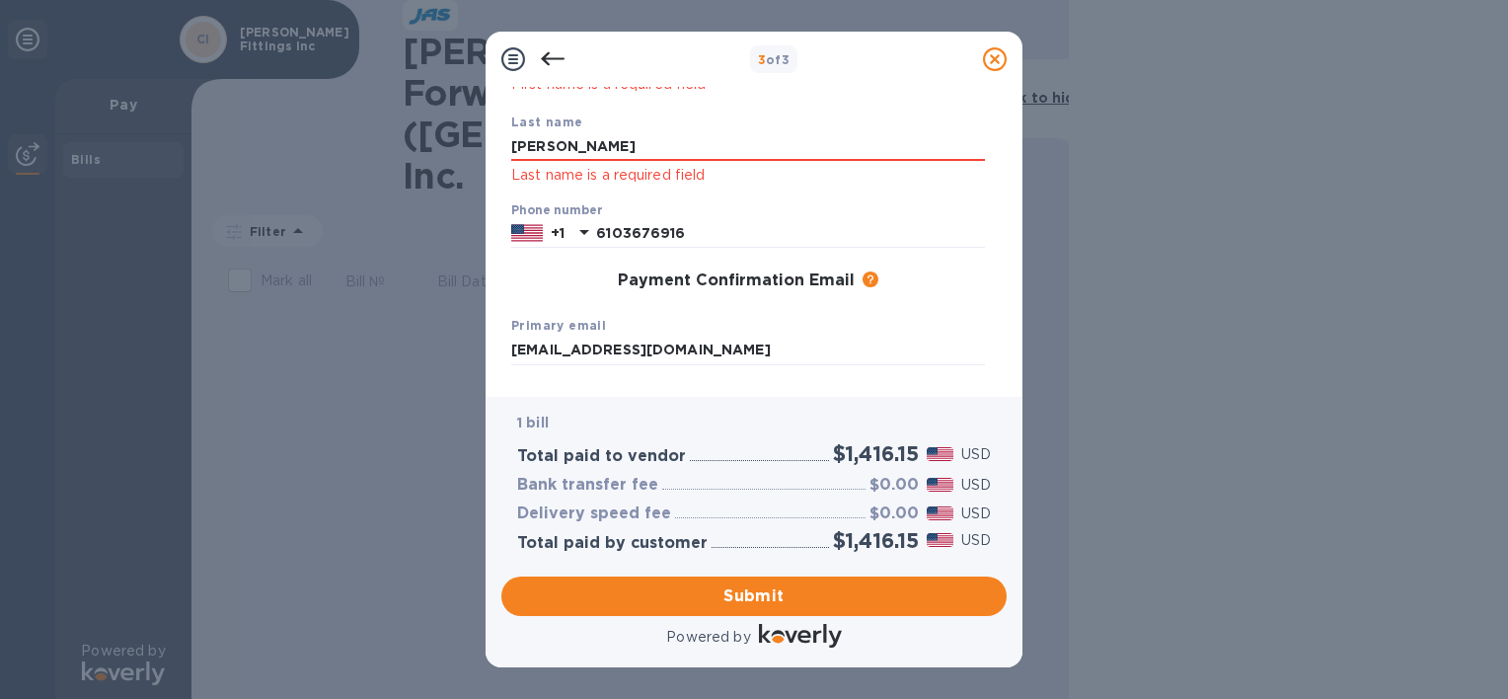
scroll to position [367, 0]
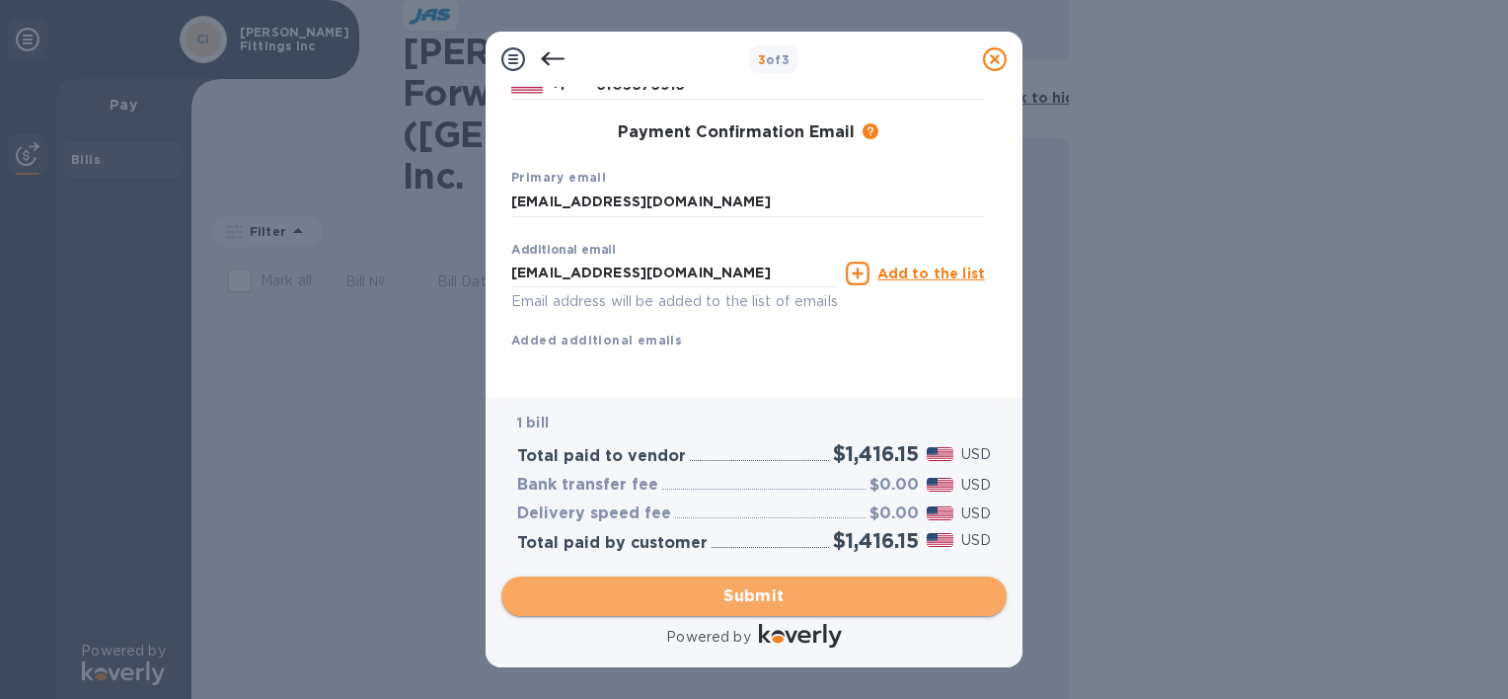
click at [790, 599] on span "Submit" at bounding box center [754, 596] width 474 height 24
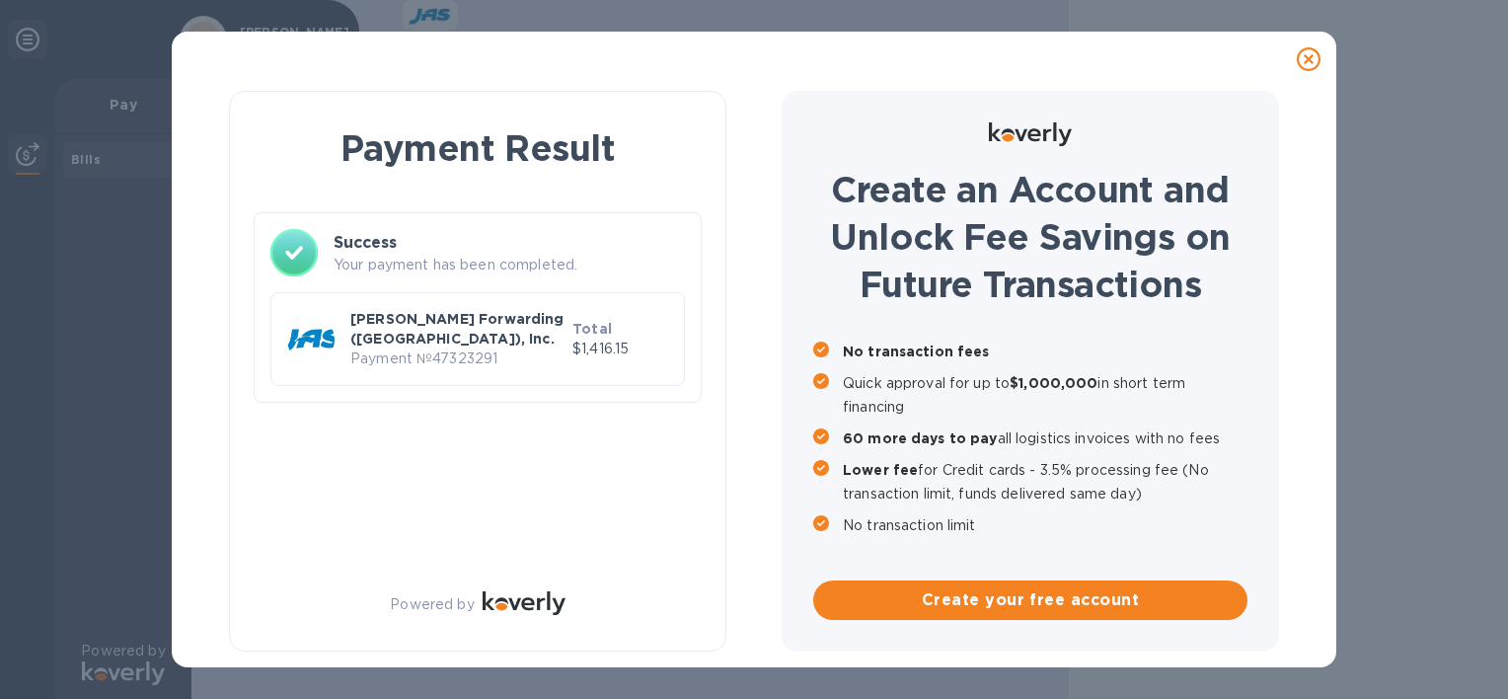
scroll to position [0, 0]
